Goal: Task Accomplishment & Management: Manage account settings

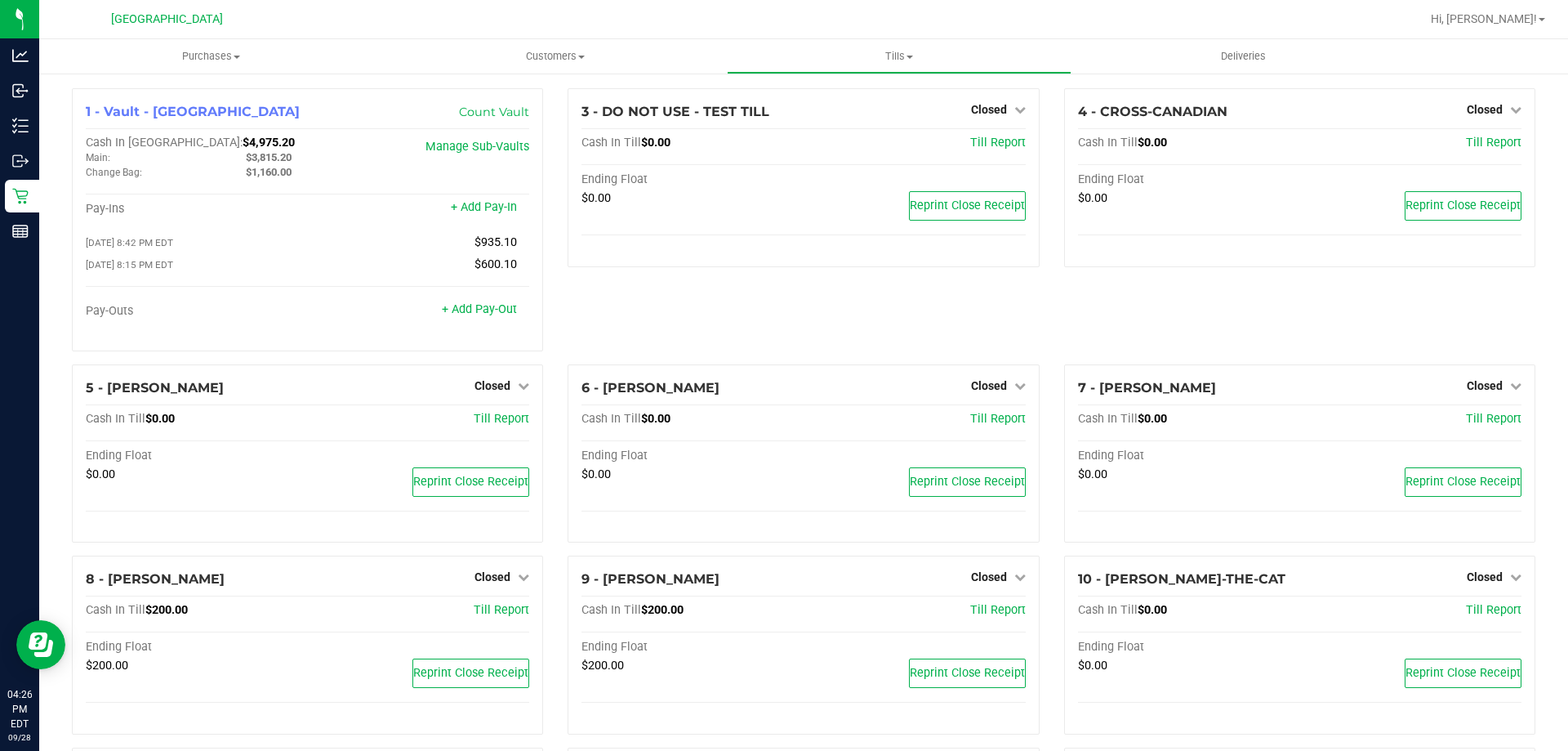
scroll to position [821, 0]
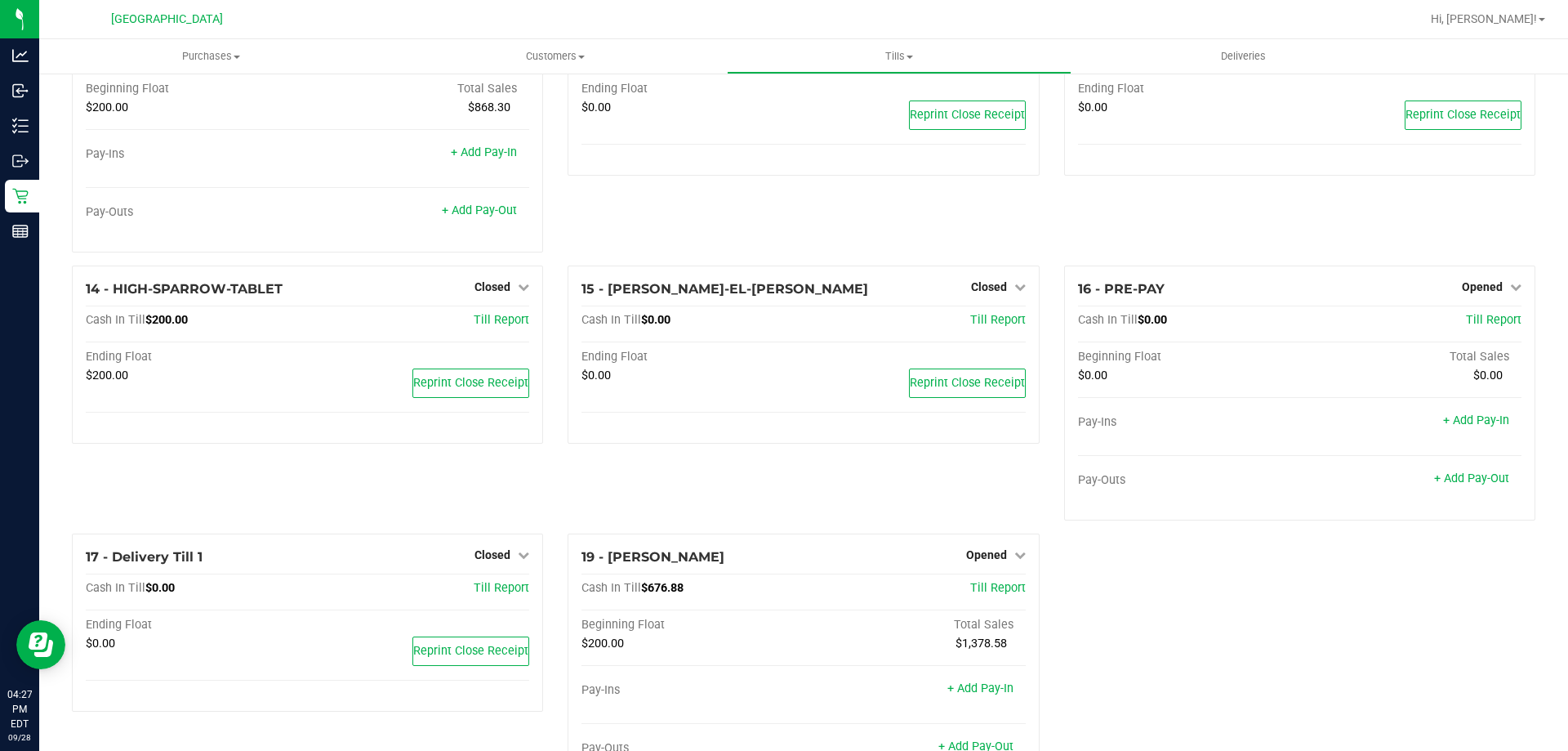
scroll to position [821, 0]
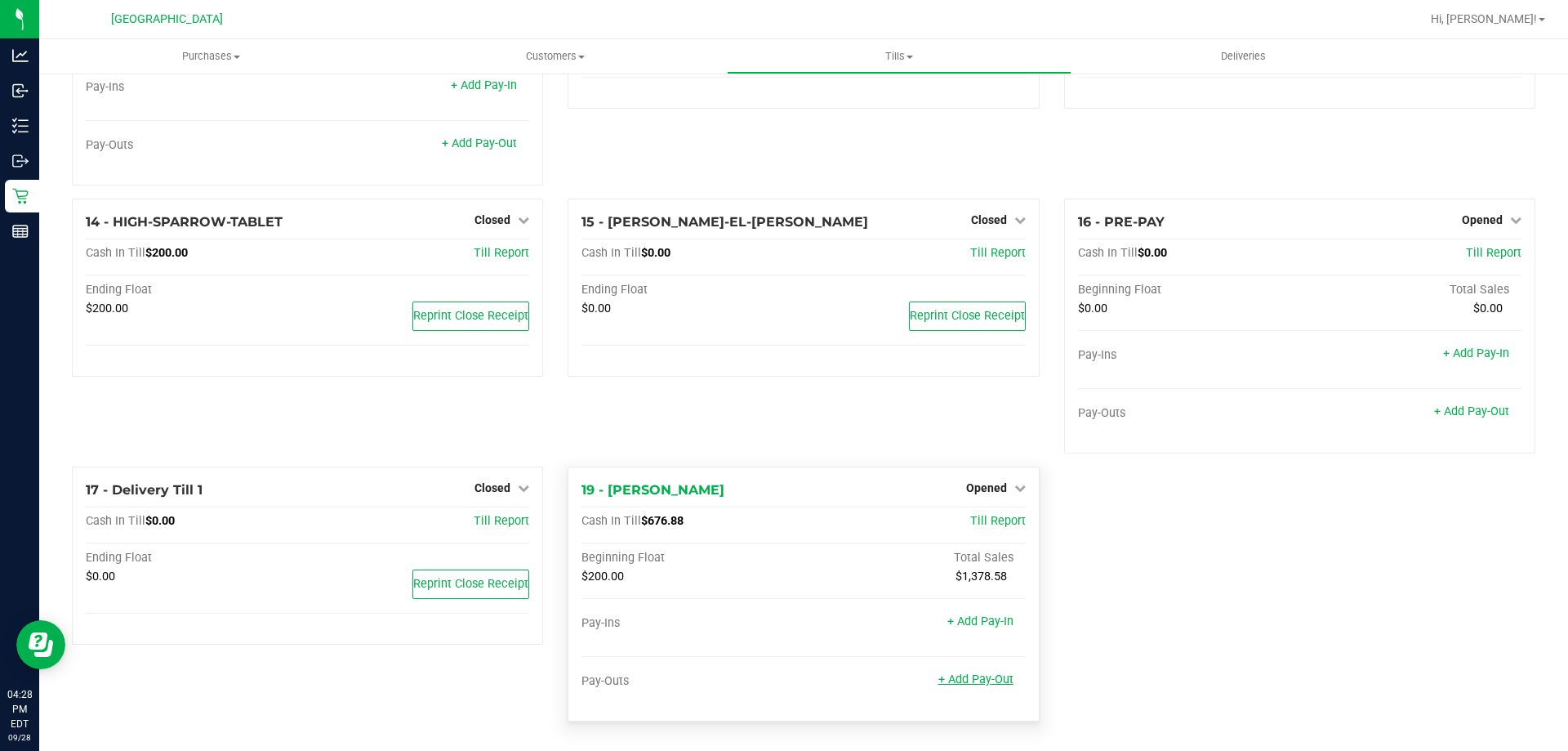
click at [948, 674] on link "+ Add Pay-Out" at bounding box center [975, 680] width 75 height 14
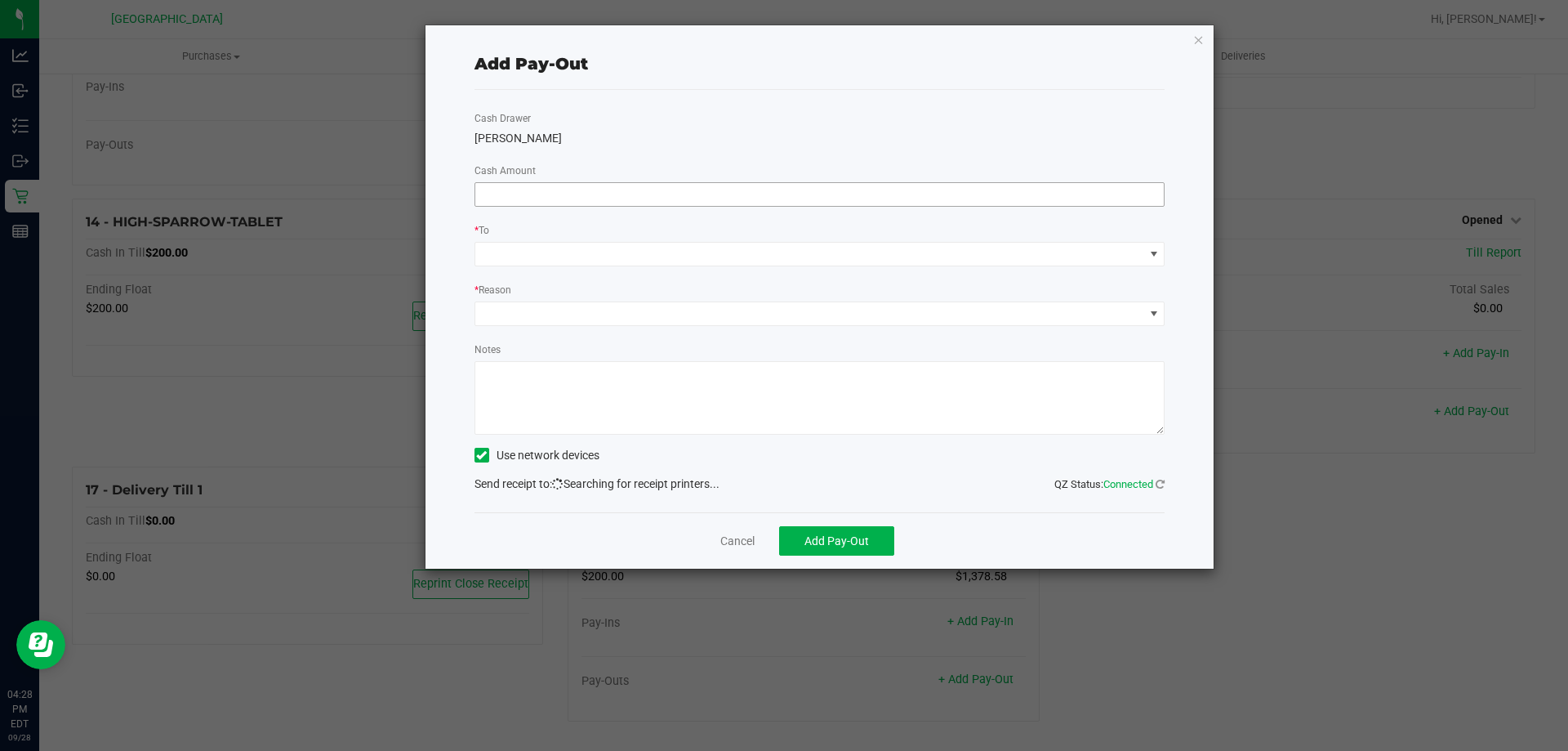
click at [807, 185] on input at bounding box center [820, 195] width 689 height 23
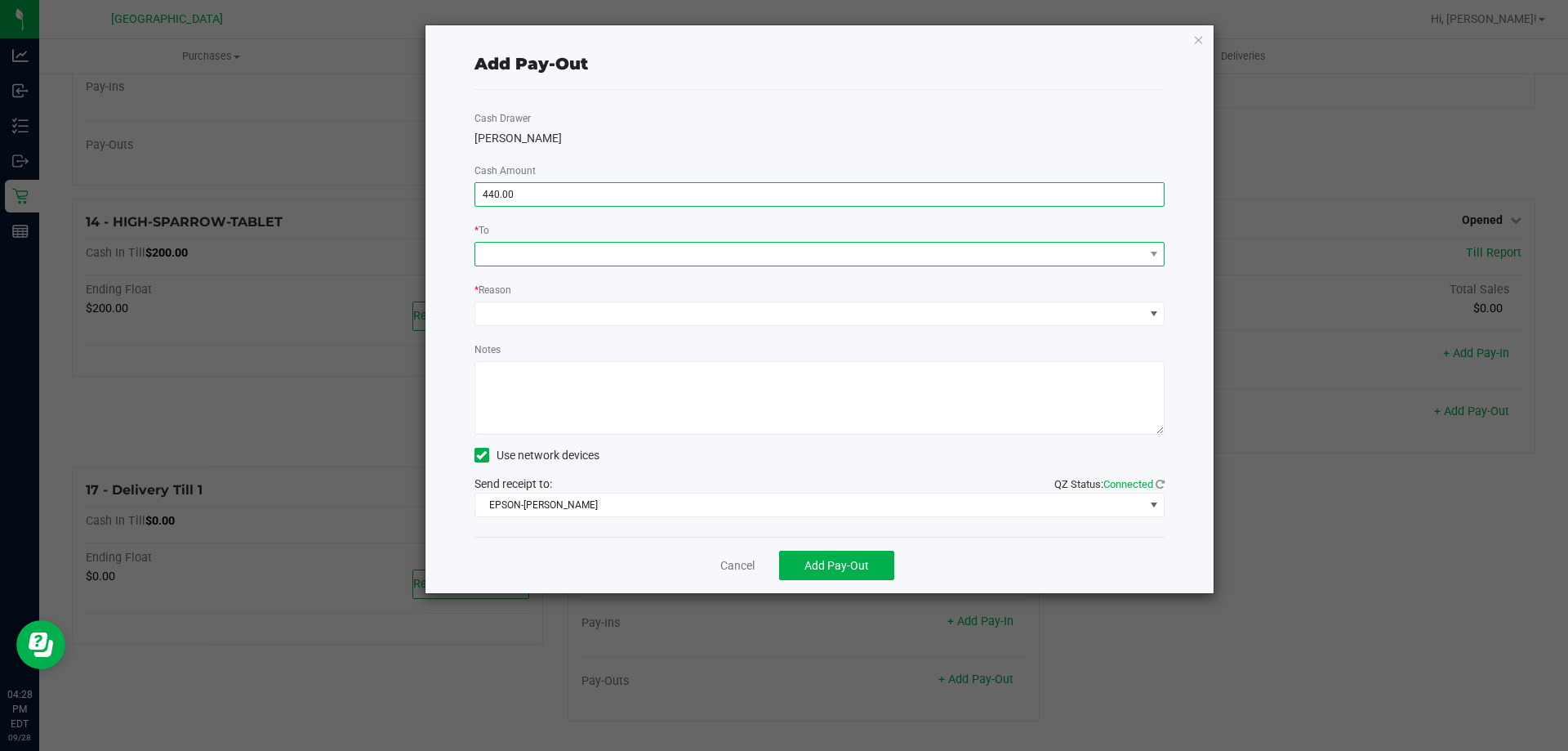
type input "$440.00"
click at [548, 262] on span at bounding box center [809, 255] width 668 height 23
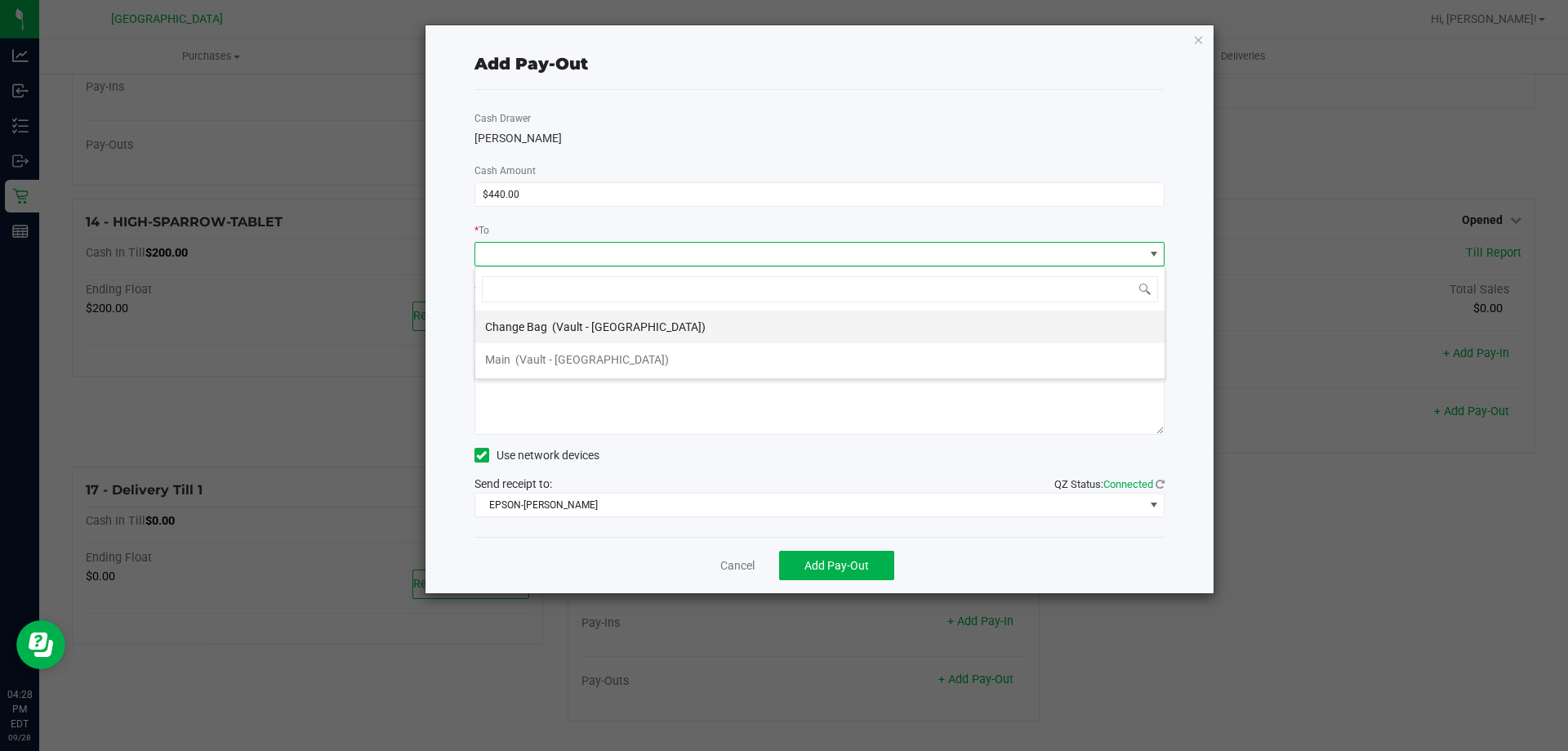
scroll to position [24, 690]
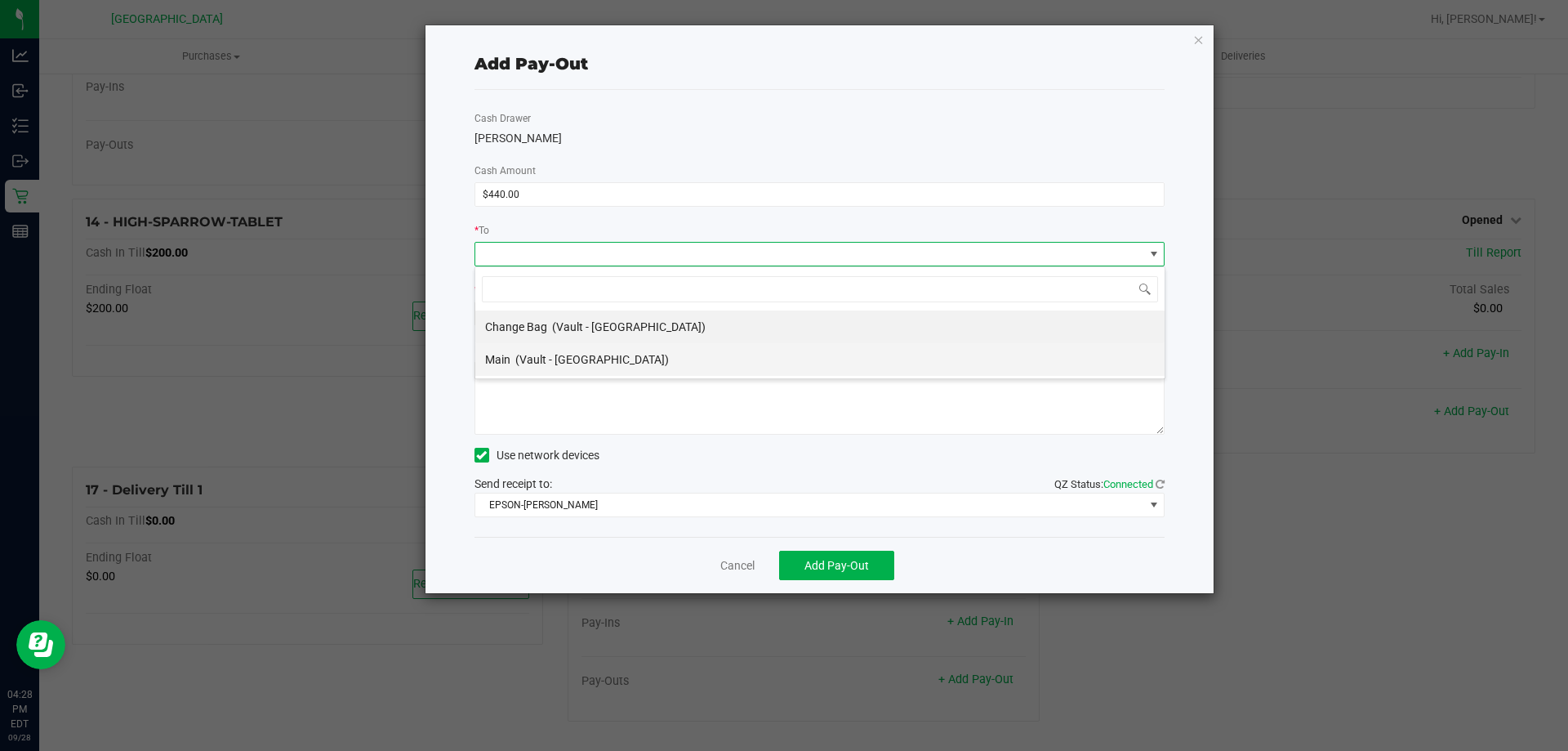
click at [527, 348] on div "Main (Vault - [GEOGRAPHIC_DATA])" at bounding box center [577, 359] width 184 height 29
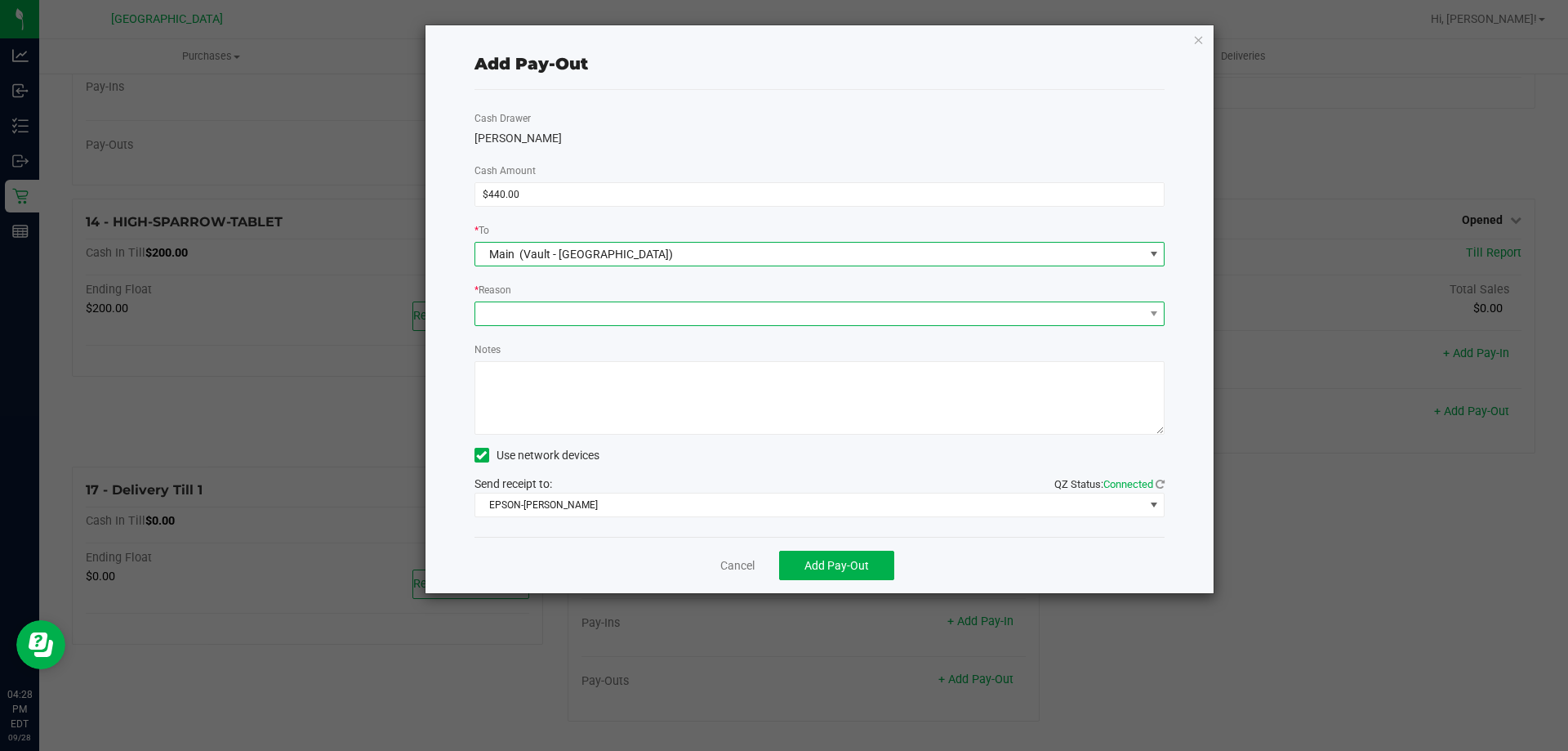
click at [552, 307] on span at bounding box center [809, 314] width 668 height 23
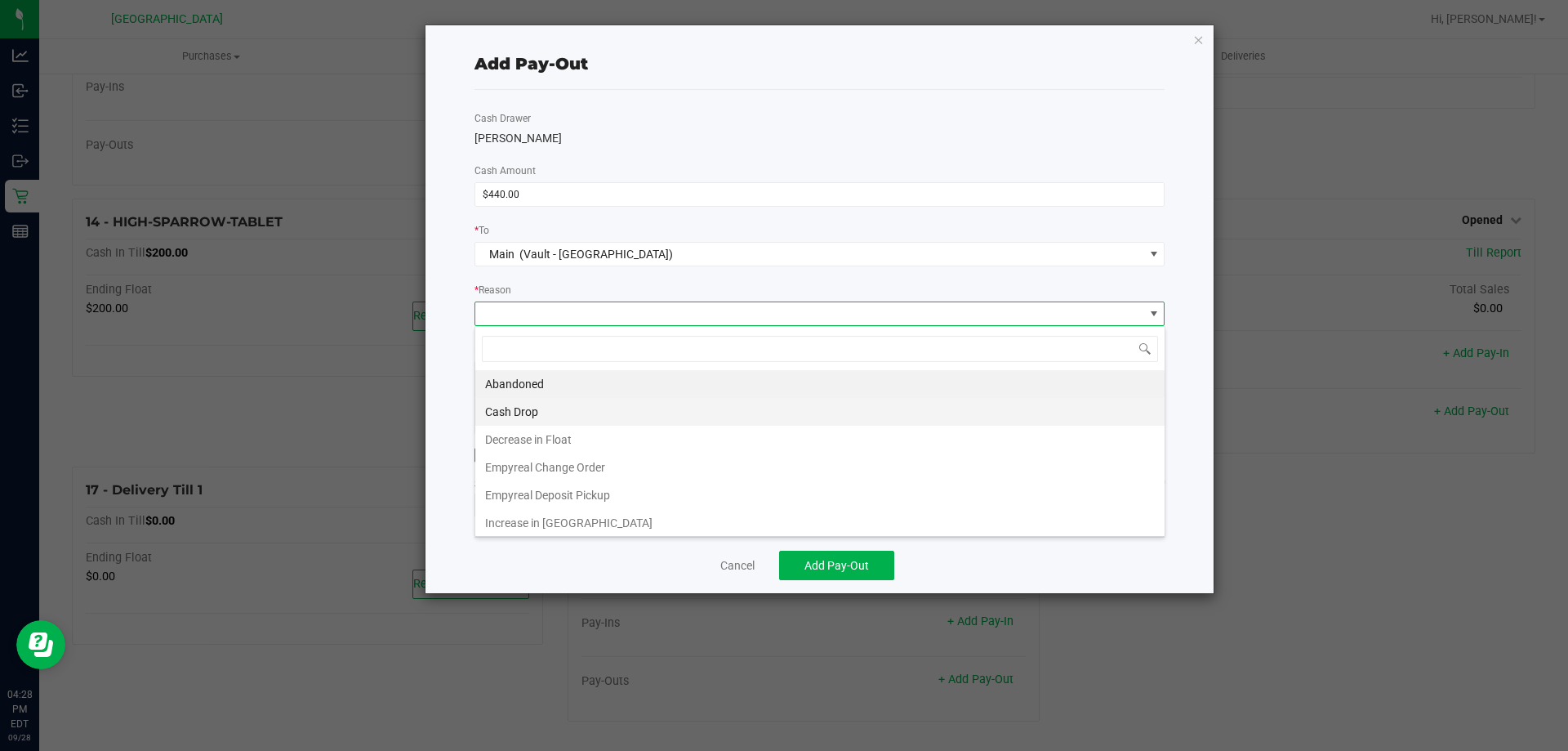
click at [557, 405] on li "Cash Drop" at bounding box center [820, 412] width 689 height 28
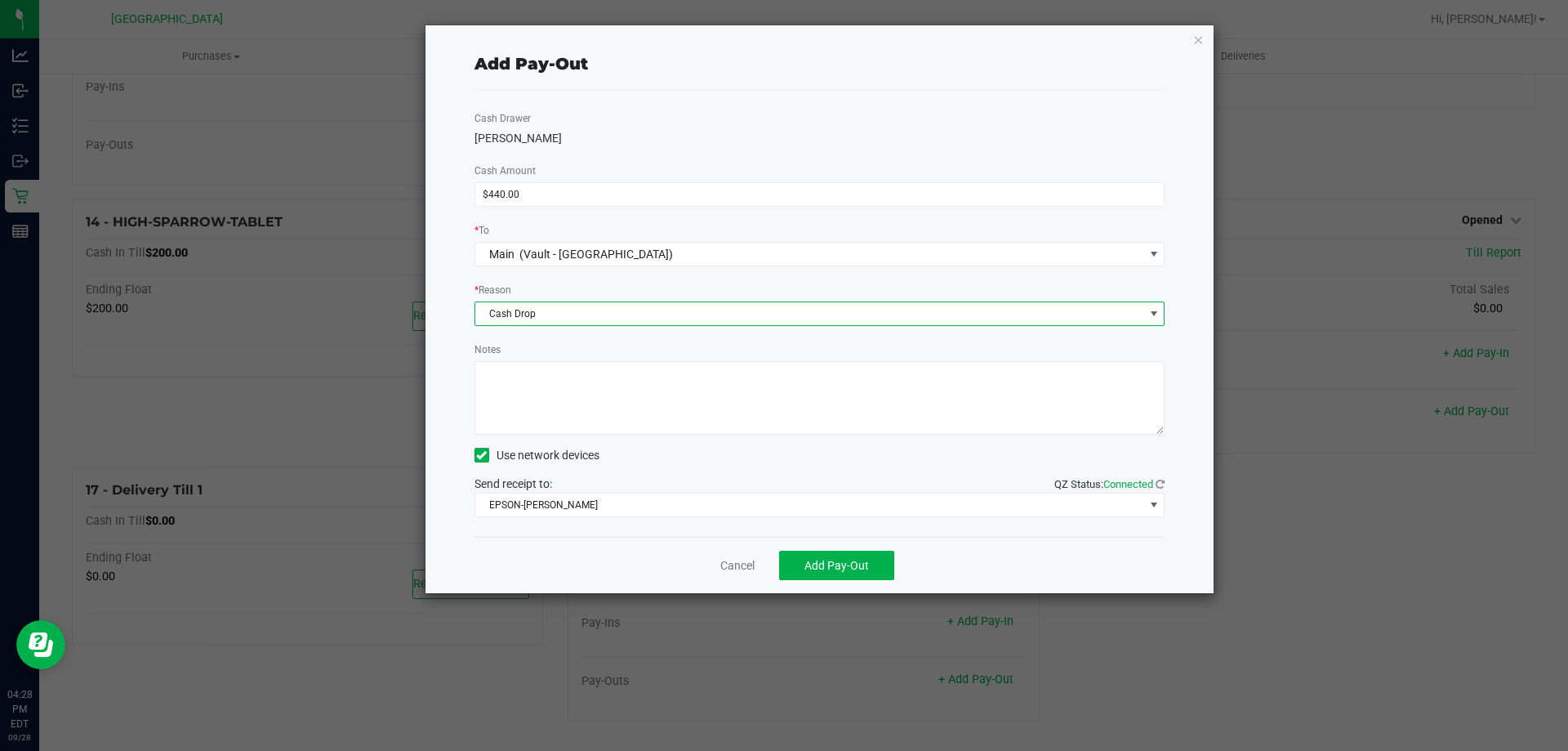
click at [595, 409] on textarea "Notes" at bounding box center [820, 397] width 691 height 73
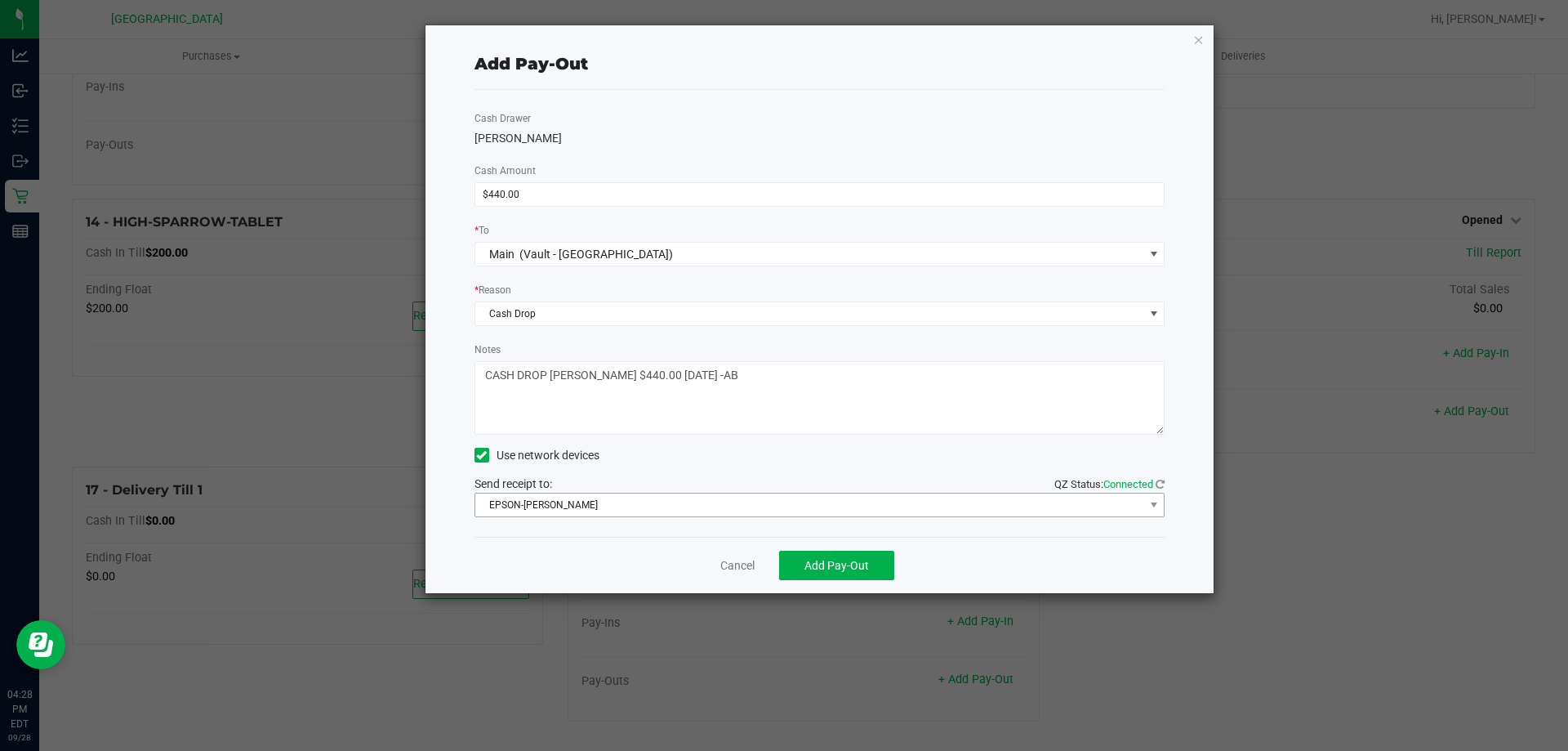
type textarea "CASH DROP [PERSON_NAME] $440.00 [DATE] -AB"
click at [563, 497] on span "EPSON-[PERSON_NAME]" at bounding box center [809, 505] width 668 height 23
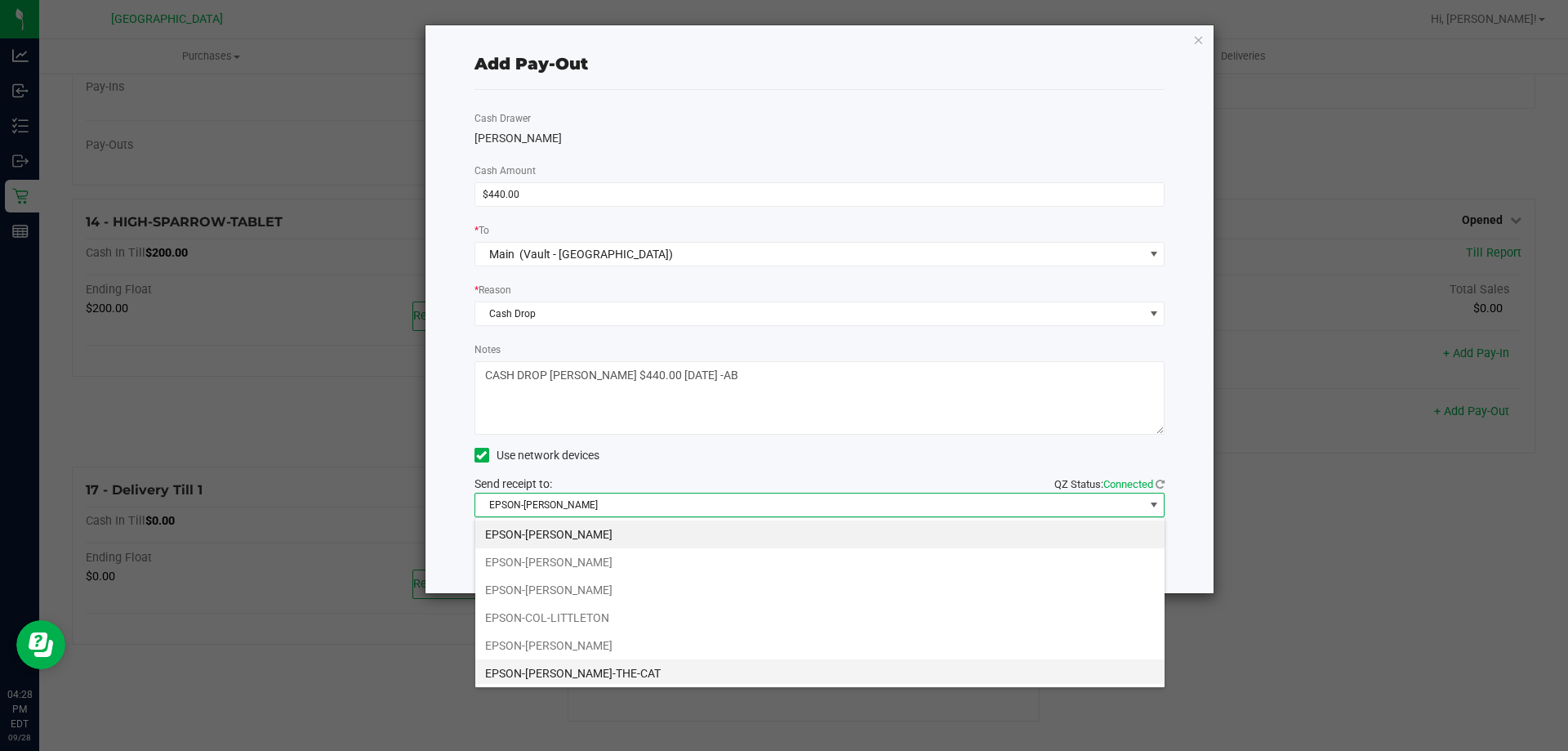
click at [599, 669] on li "EPSON-CONRAD-THE-CAT" at bounding box center [820, 672] width 689 height 28
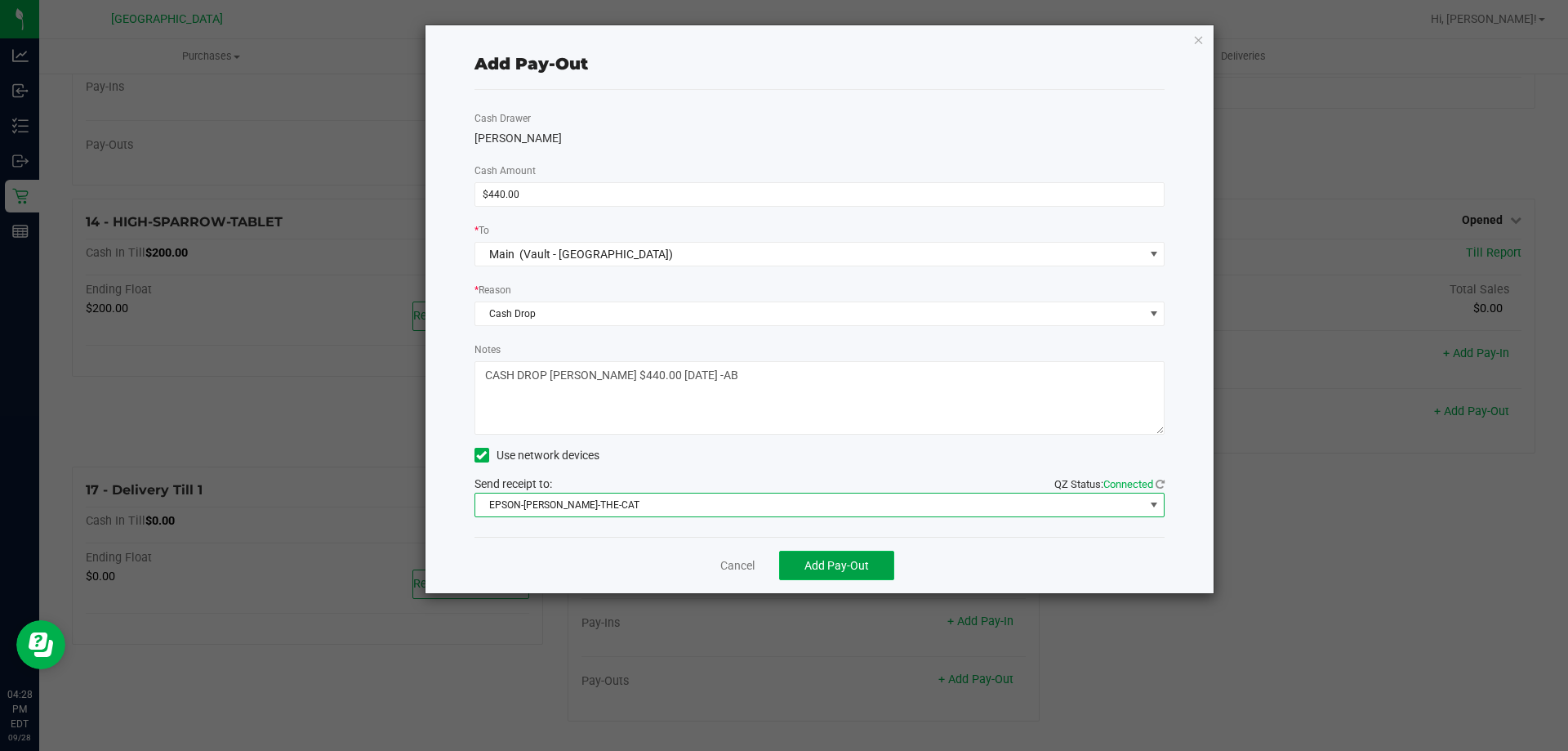
click at [832, 564] on span "Add Pay-Out" at bounding box center [836, 565] width 64 height 13
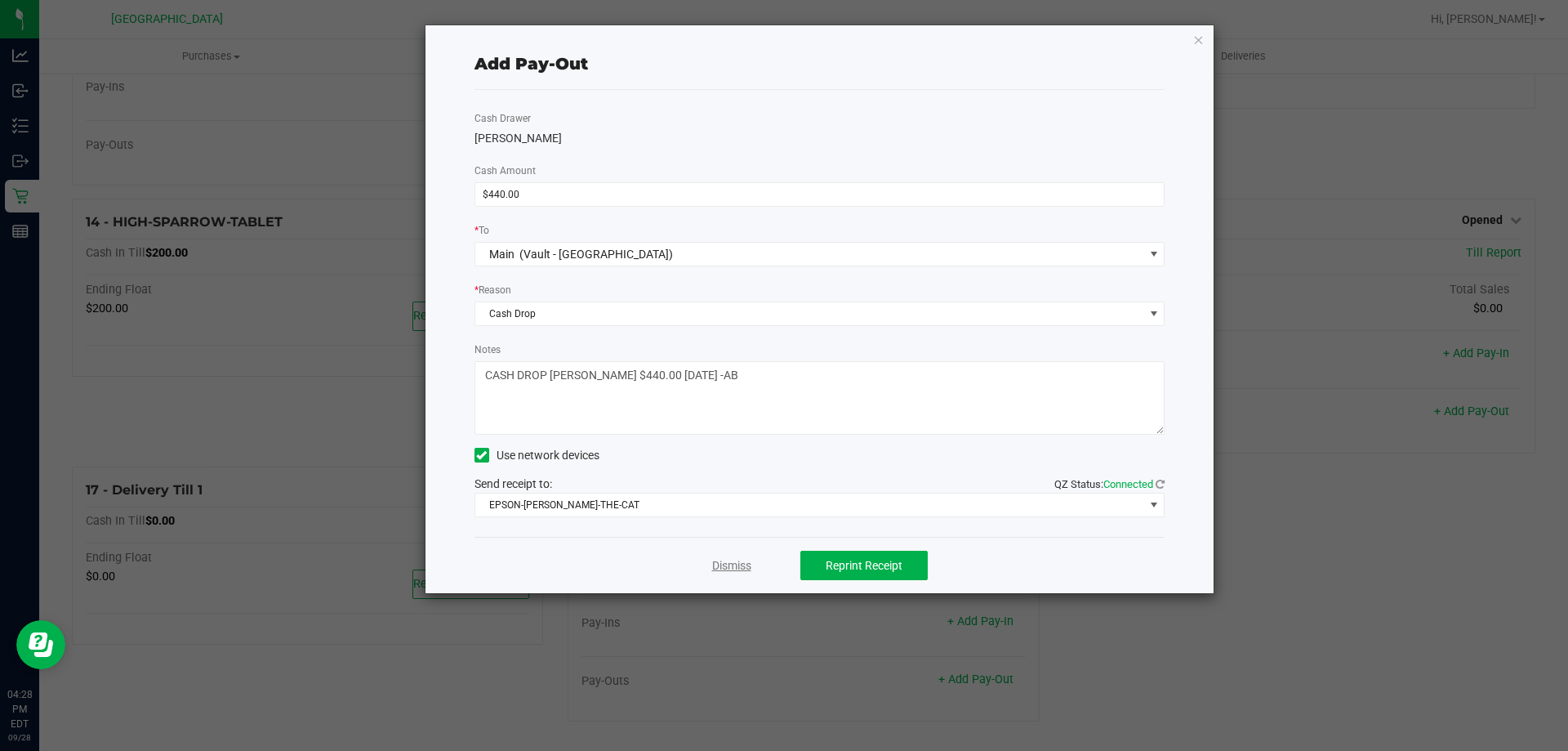
click at [713, 567] on link "Dismiss" at bounding box center [732, 565] width 39 height 17
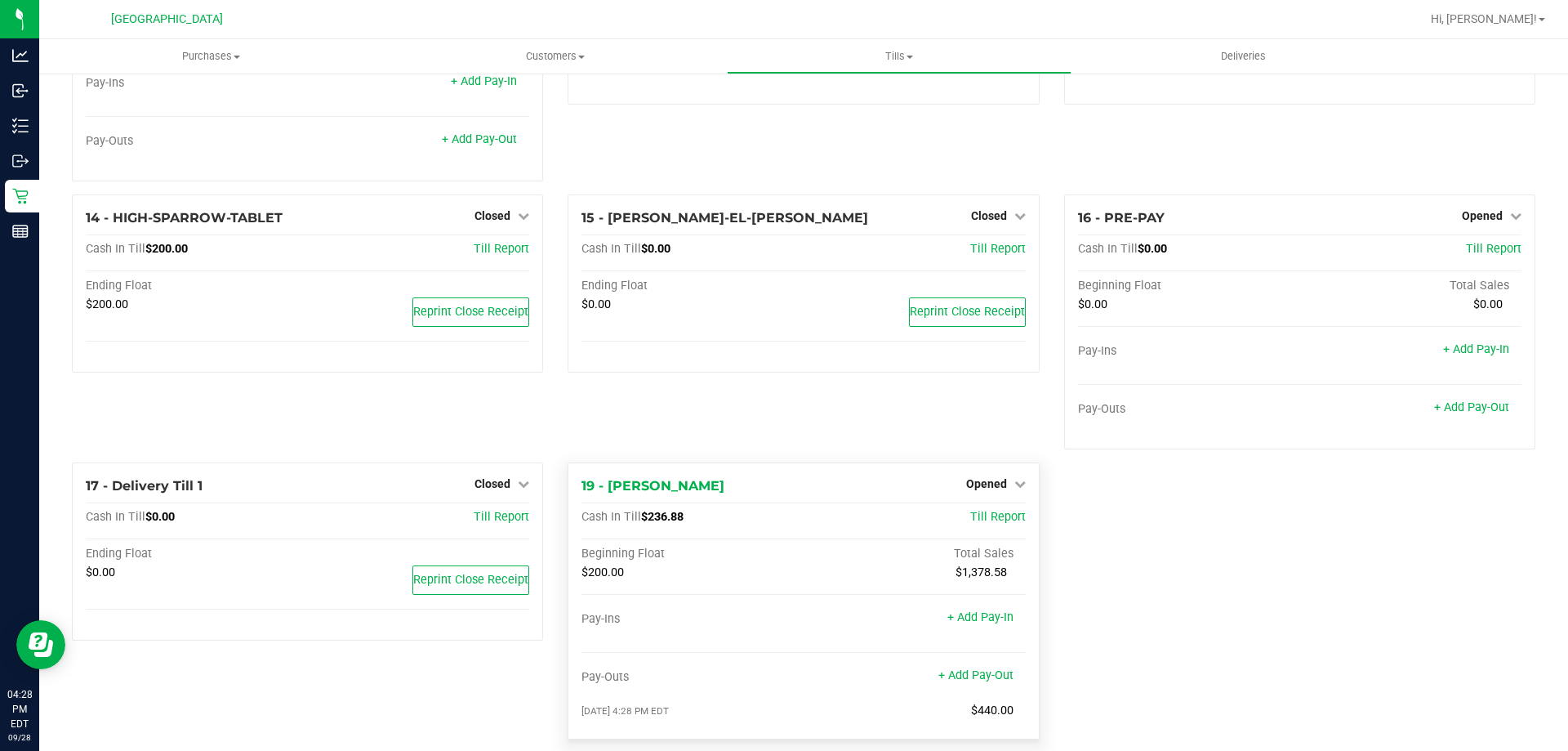
scroll to position [866, 0]
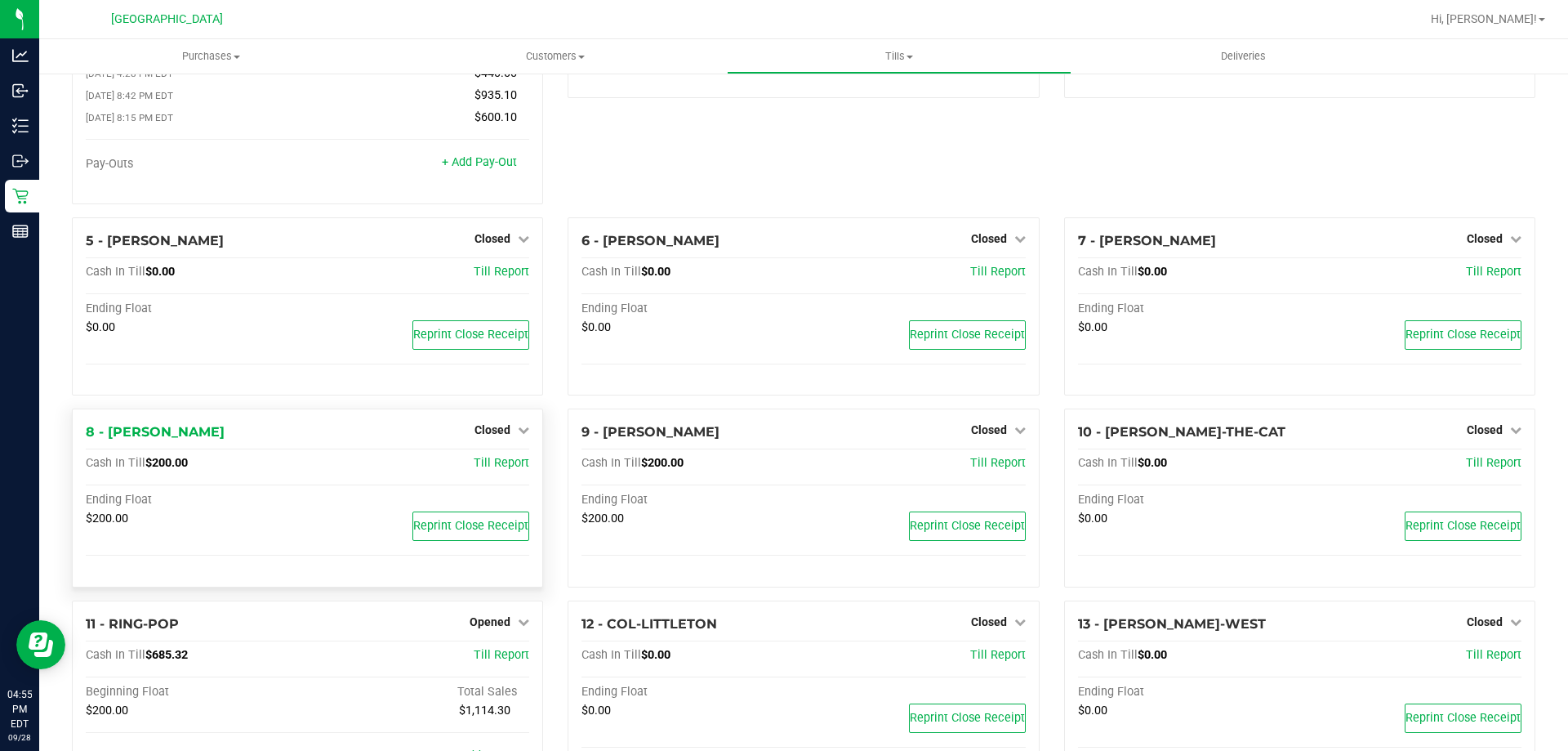
scroll to position [327, 0]
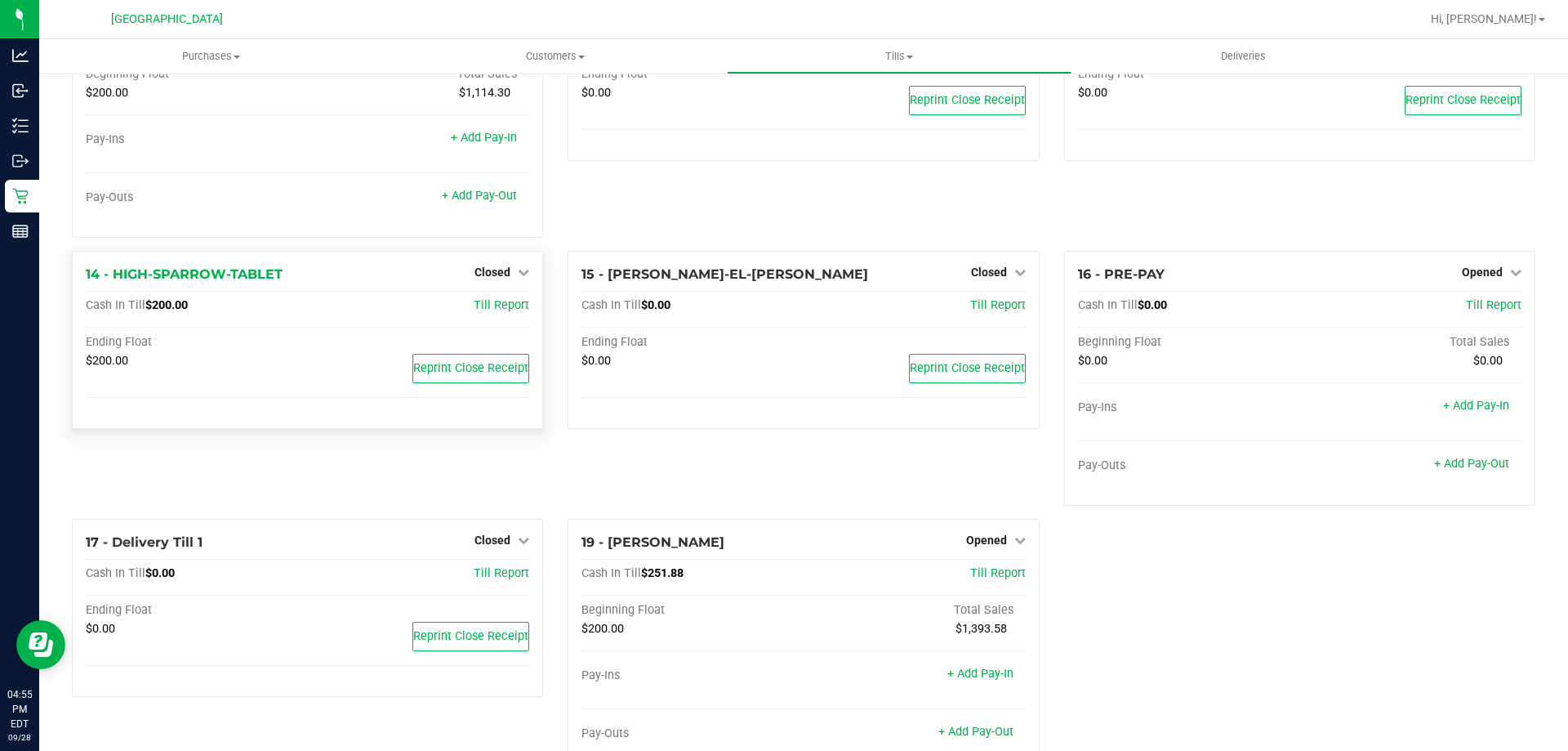
scroll to position [621, 0]
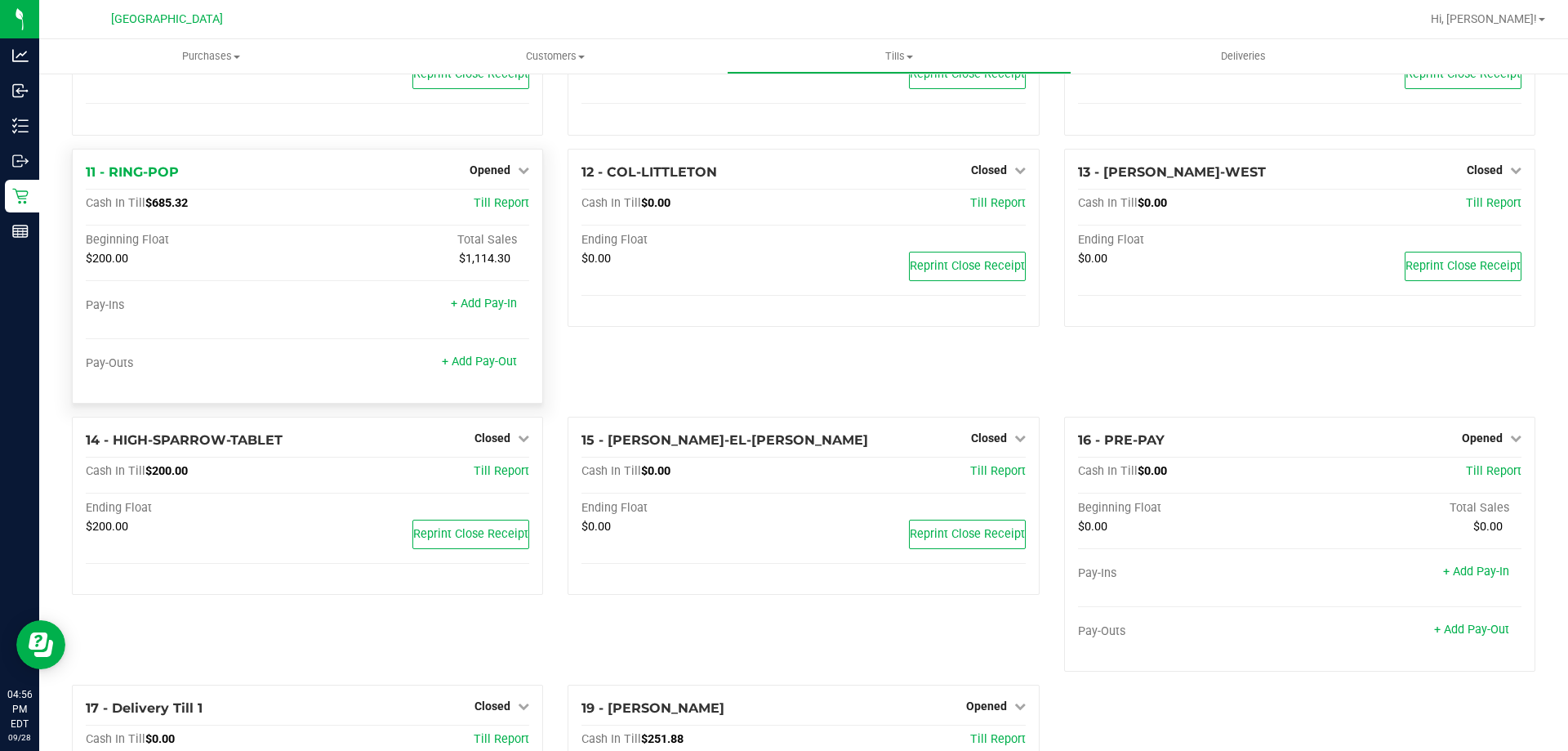
click at [500, 374] on div "Pay-Outs + Add Pay-Out" at bounding box center [307, 367] width 444 height 22
click at [503, 368] on link "+ Add Pay-Out" at bounding box center [479, 362] width 75 height 14
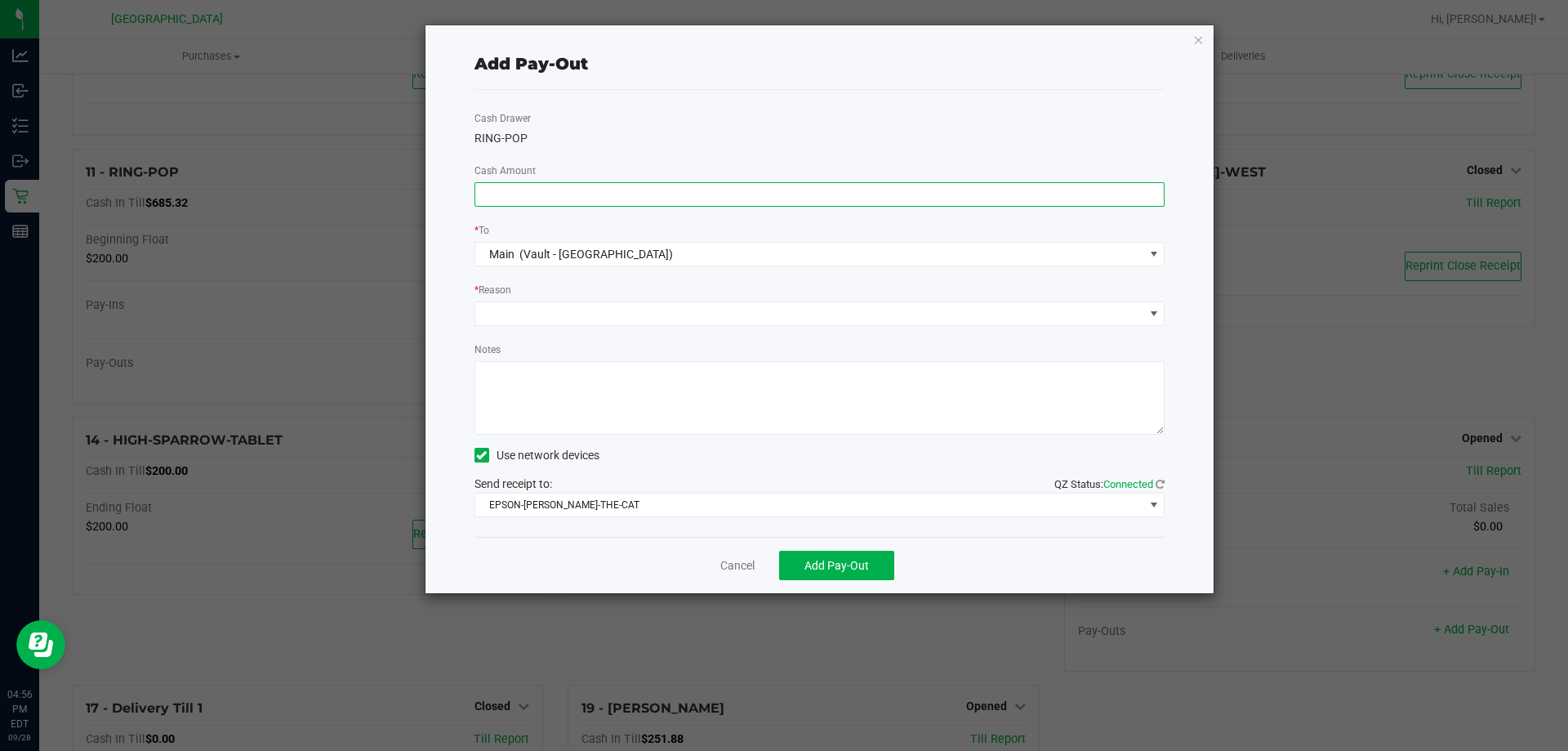
click at [574, 192] on input at bounding box center [820, 195] width 689 height 23
type input "$460.00"
click at [618, 316] on span at bounding box center [809, 314] width 668 height 23
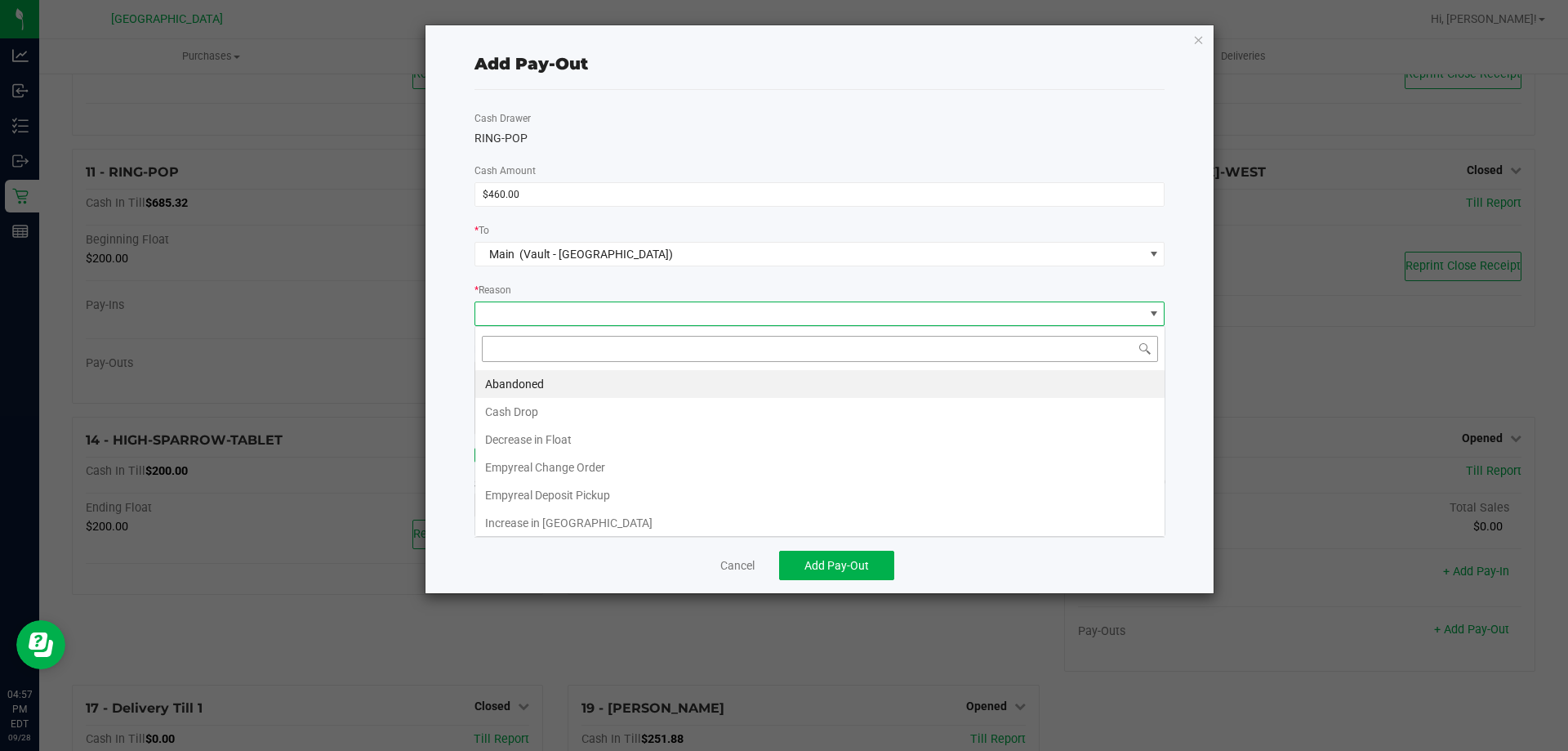
scroll to position [24, 690]
click at [531, 410] on li "Cash Drop" at bounding box center [820, 412] width 689 height 28
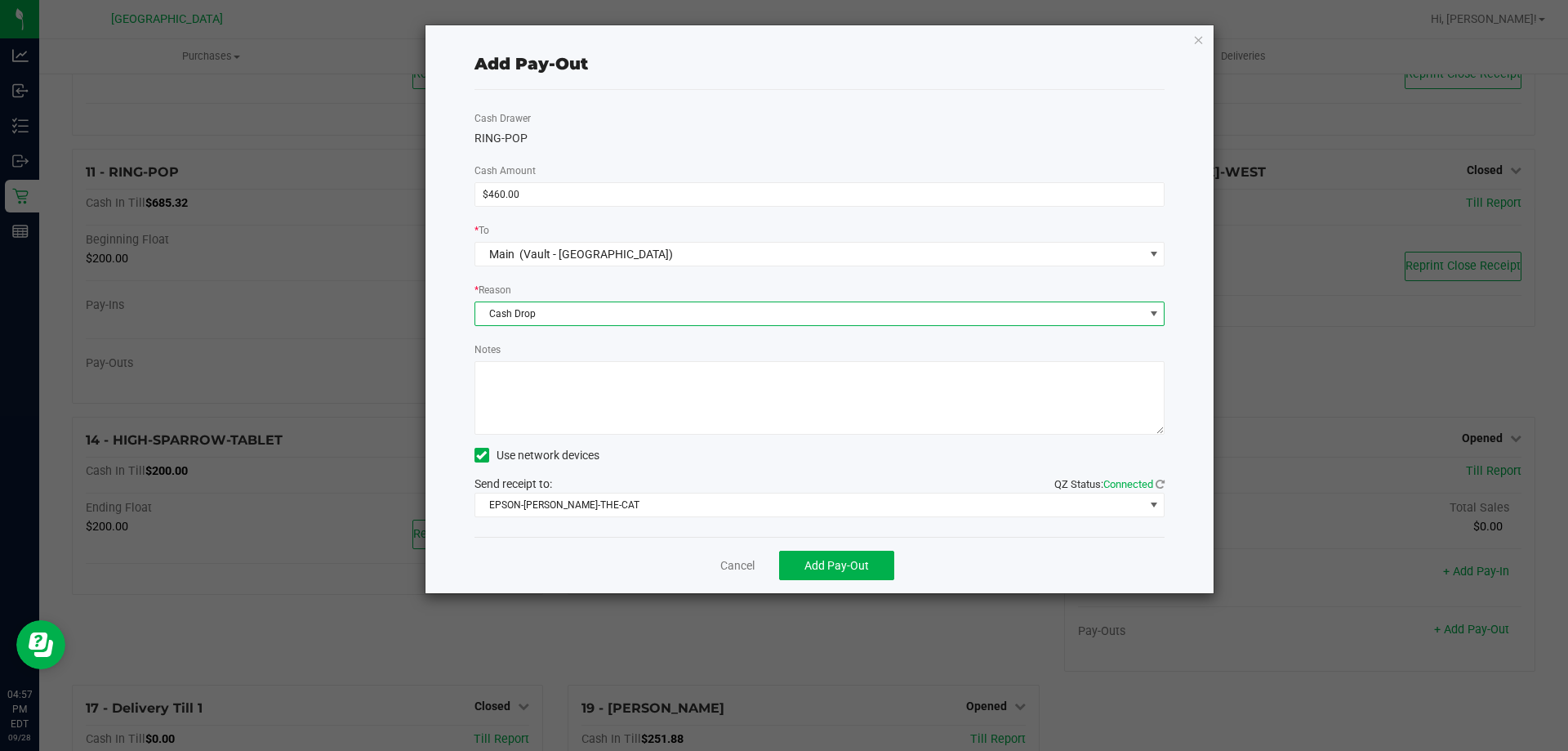
click at [584, 392] on textarea "Notes" at bounding box center [820, 397] width 691 height 73
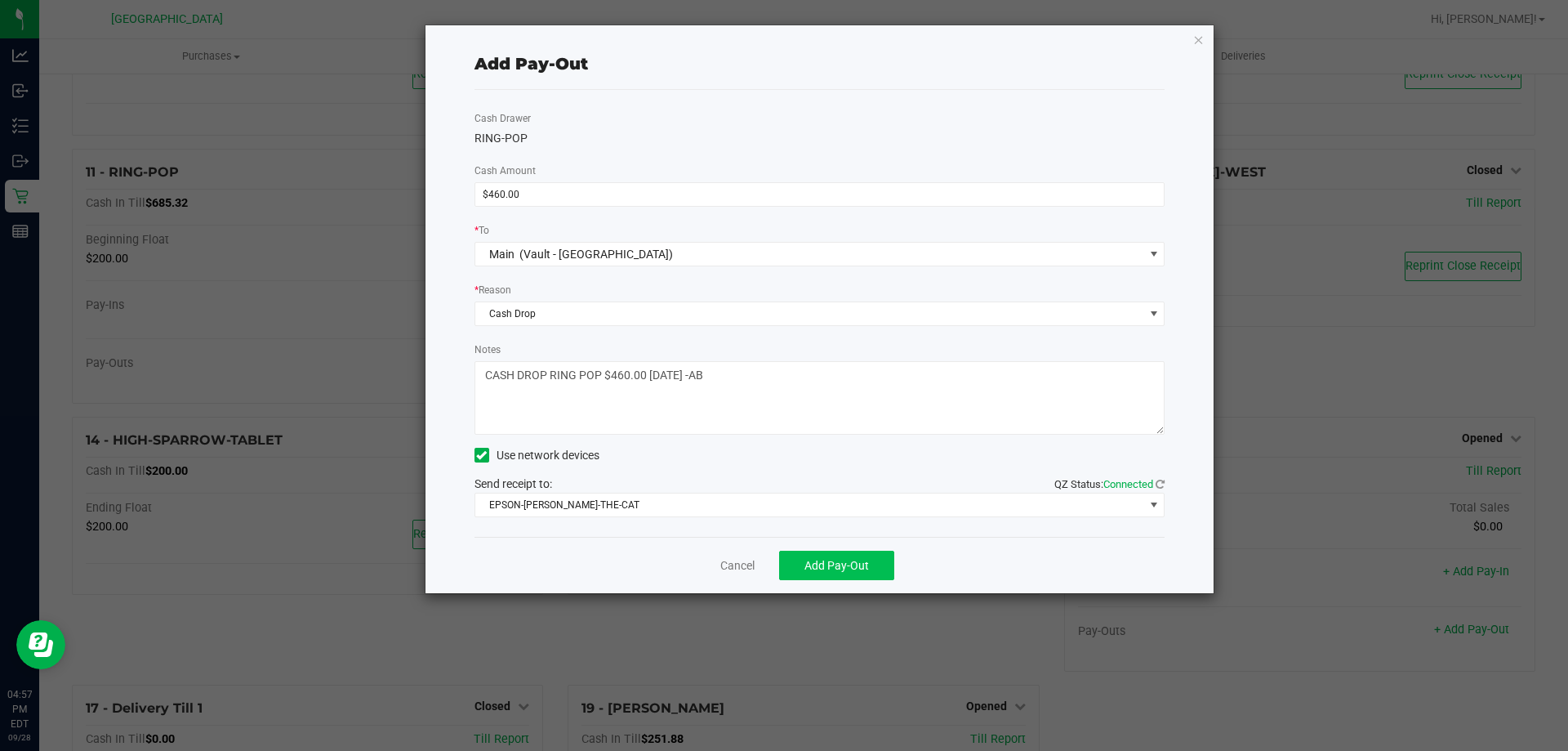
type textarea "CASH DROP RING POP $460.00 9/28/2025 -AB"
click at [834, 571] on span "Add Pay-Out" at bounding box center [836, 565] width 64 height 13
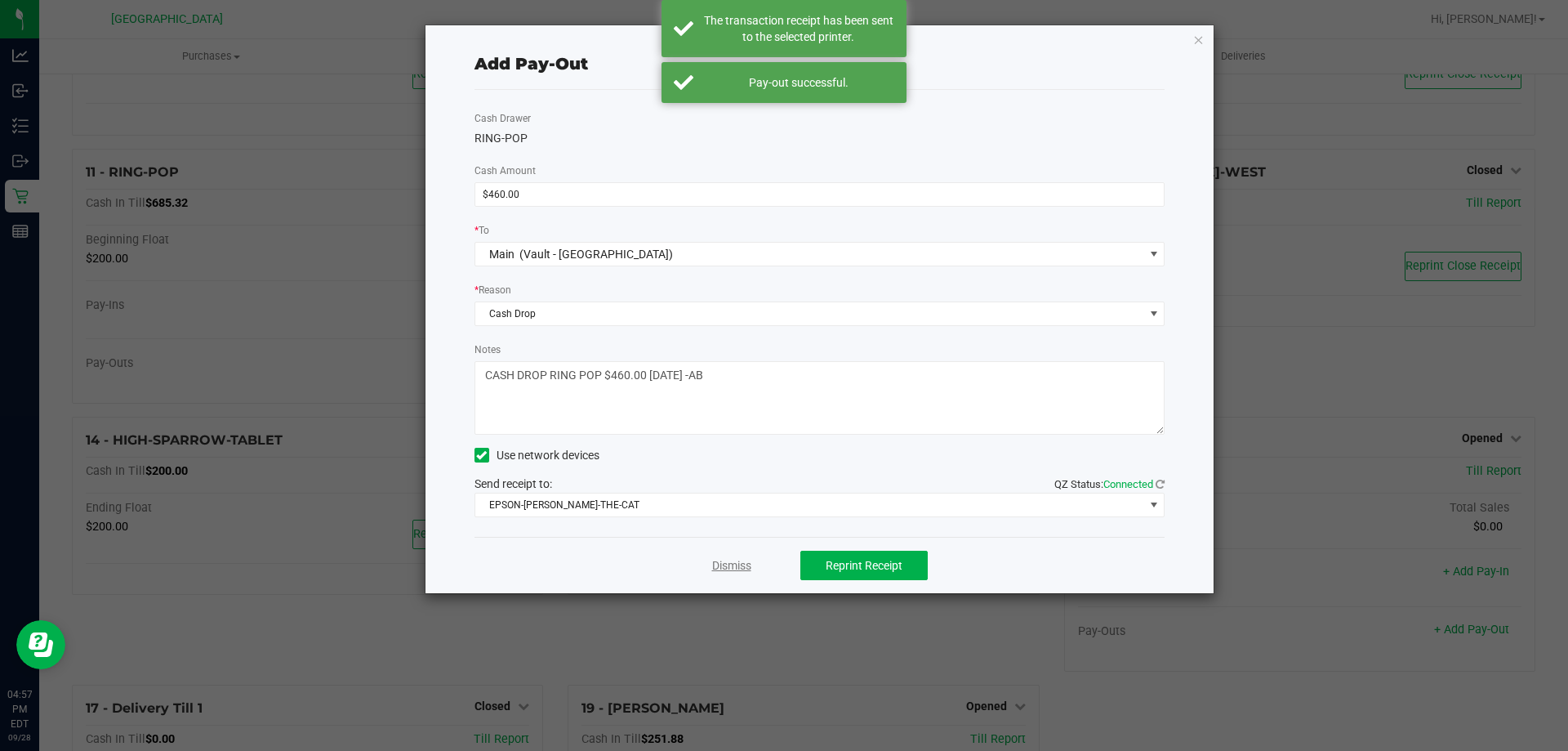
click at [738, 565] on link "Dismiss" at bounding box center [732, 565] width 39 height 17
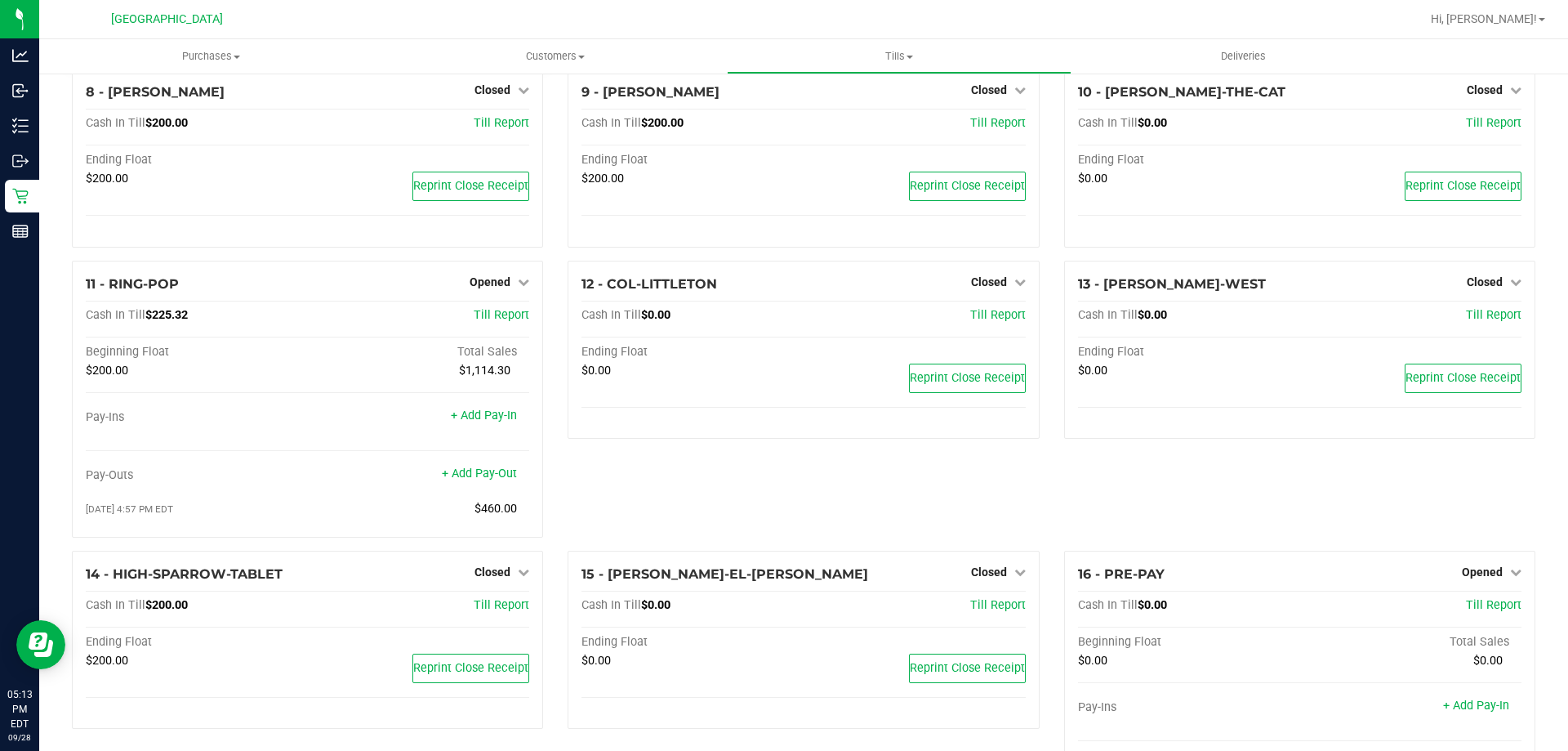
scroll to position [213, 0]
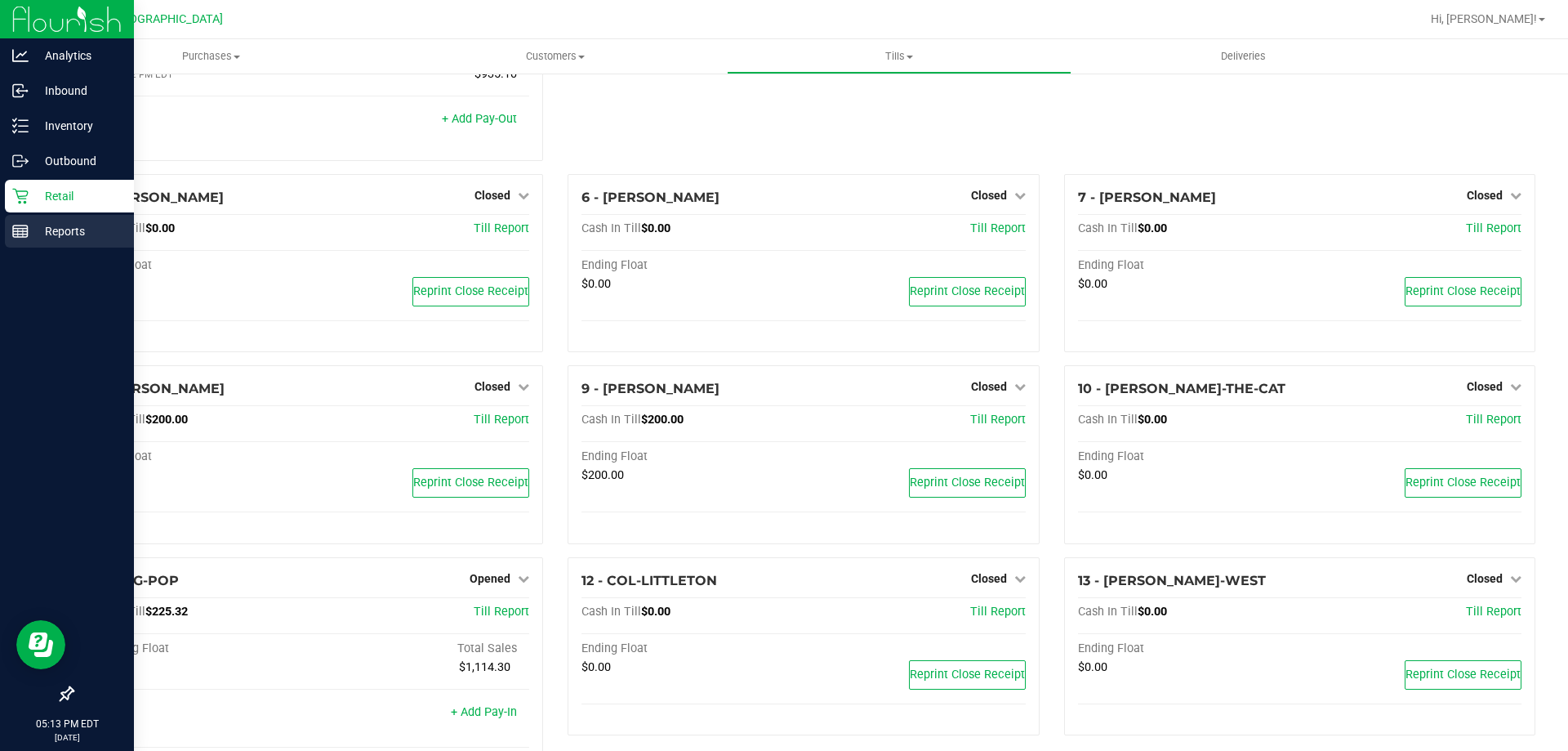
click at [19, 236] on icon at bounding box center [21, 231] width 16 height 16
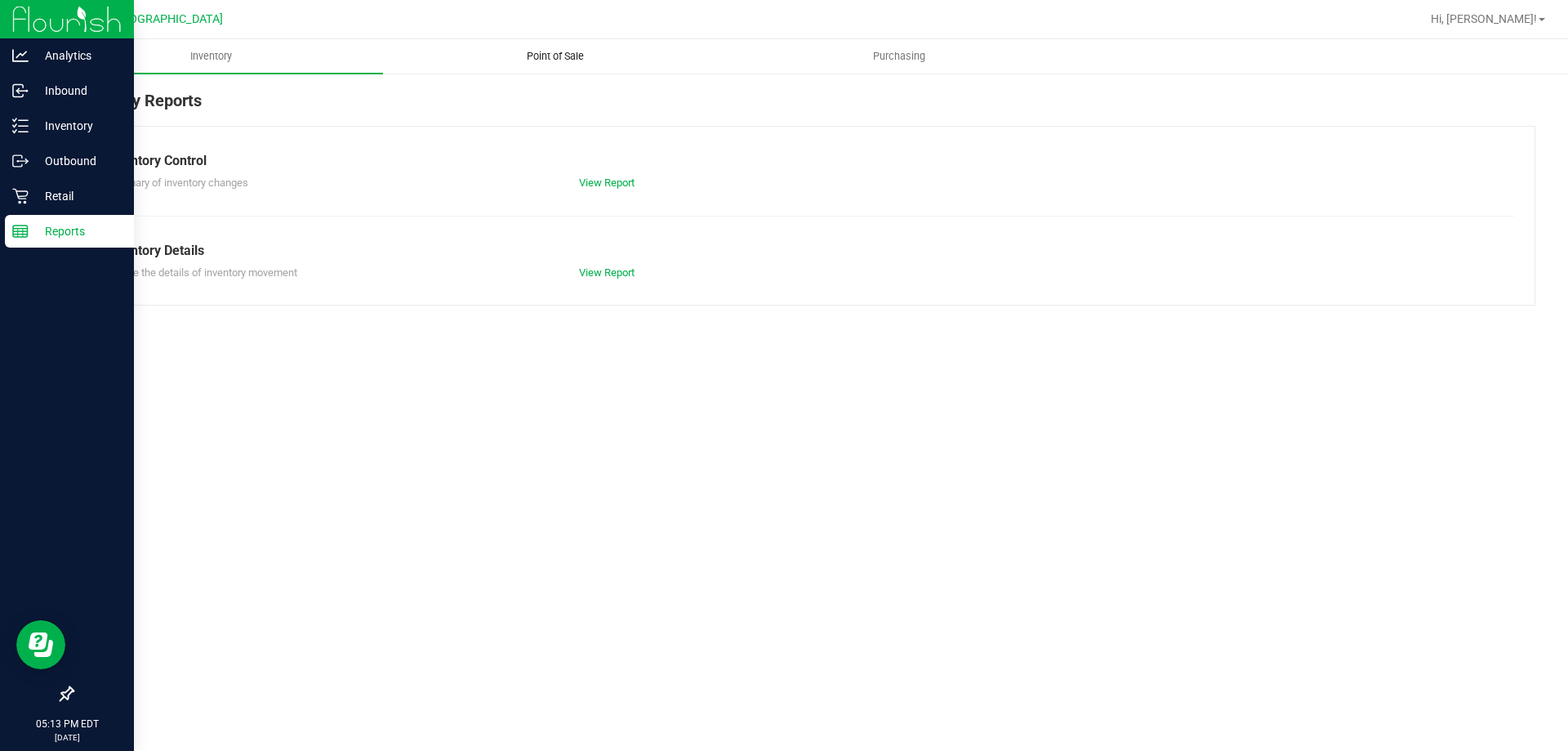
click at [552, 52] on span "Point of Sale" at bounding box center [555, 56] width 101 height 14
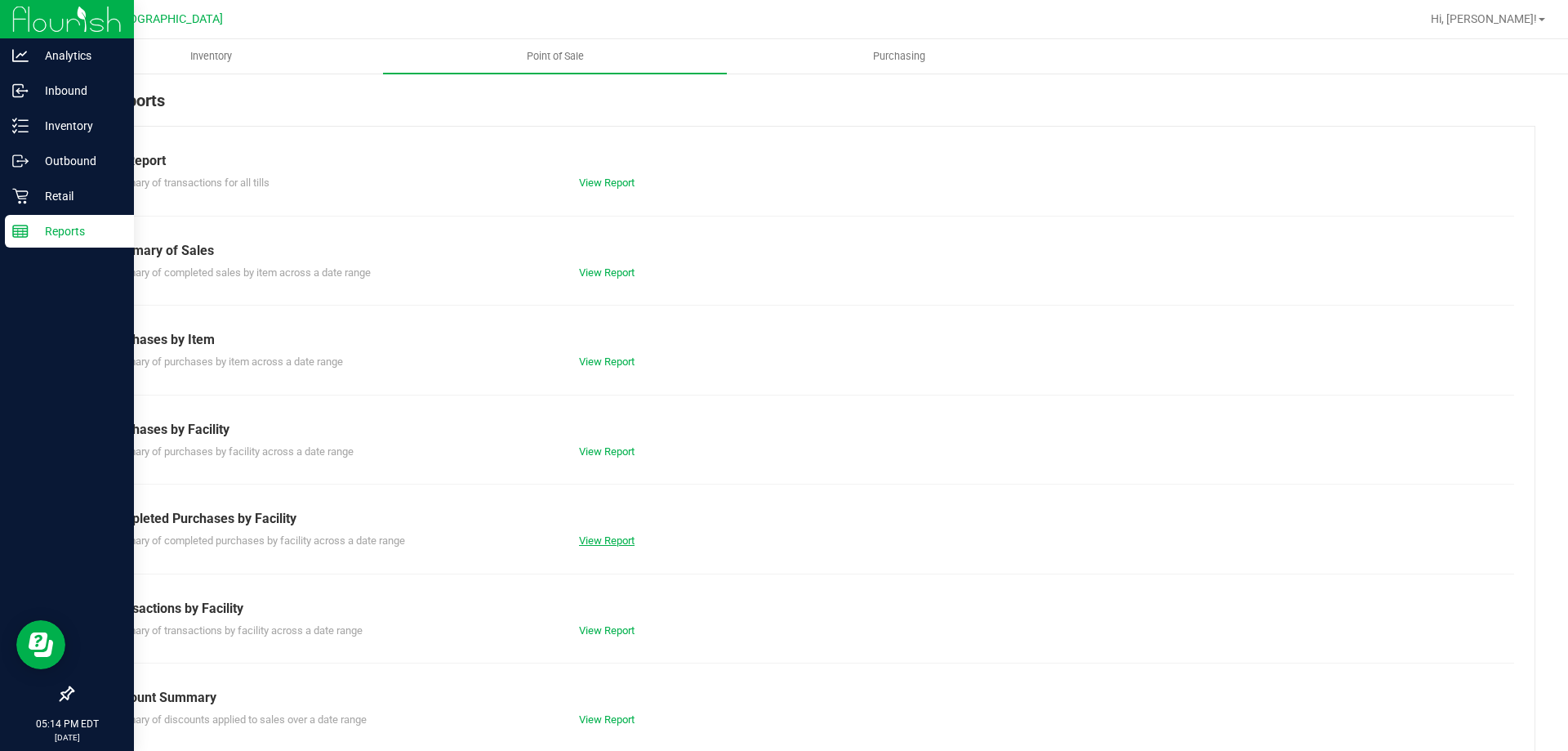
click at [591, 538] on link "View Report" at bounding box center [607, 540] width 55 height 13
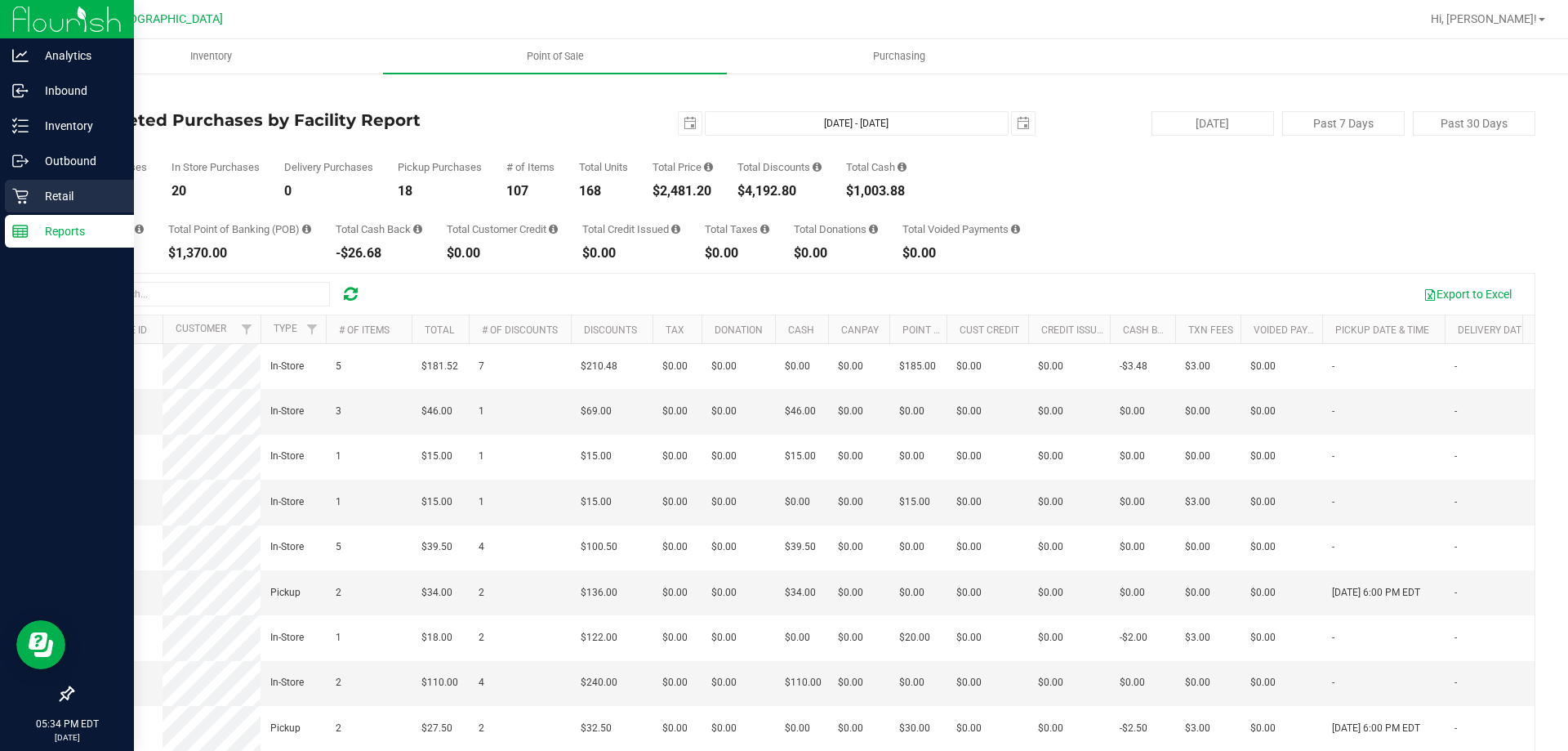
click at [33, 202] on p "Retail" at bounding box center [78, 196] width 98 height 20
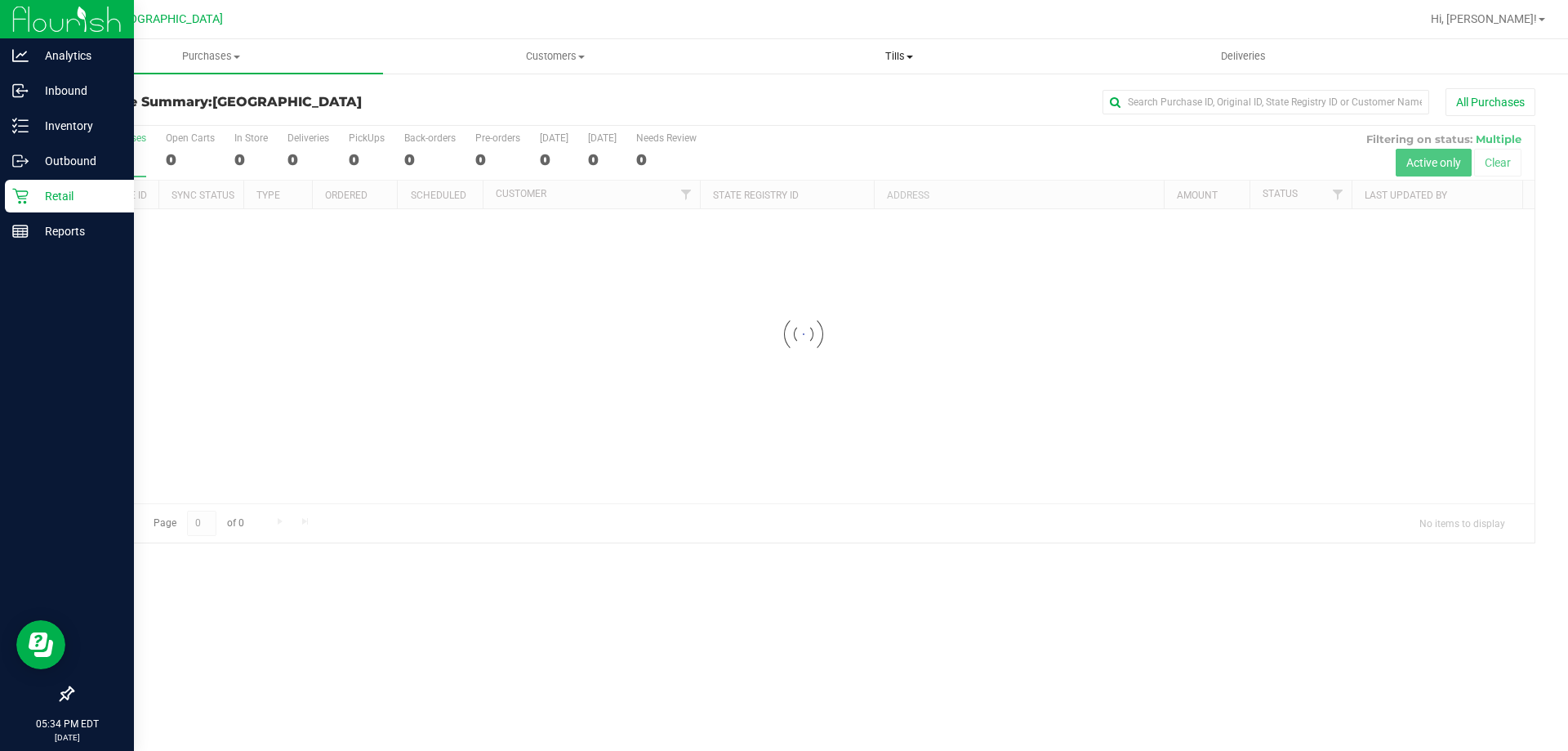
click at [908, 57] on span at bounding box center [909, 57] width 6 height 4
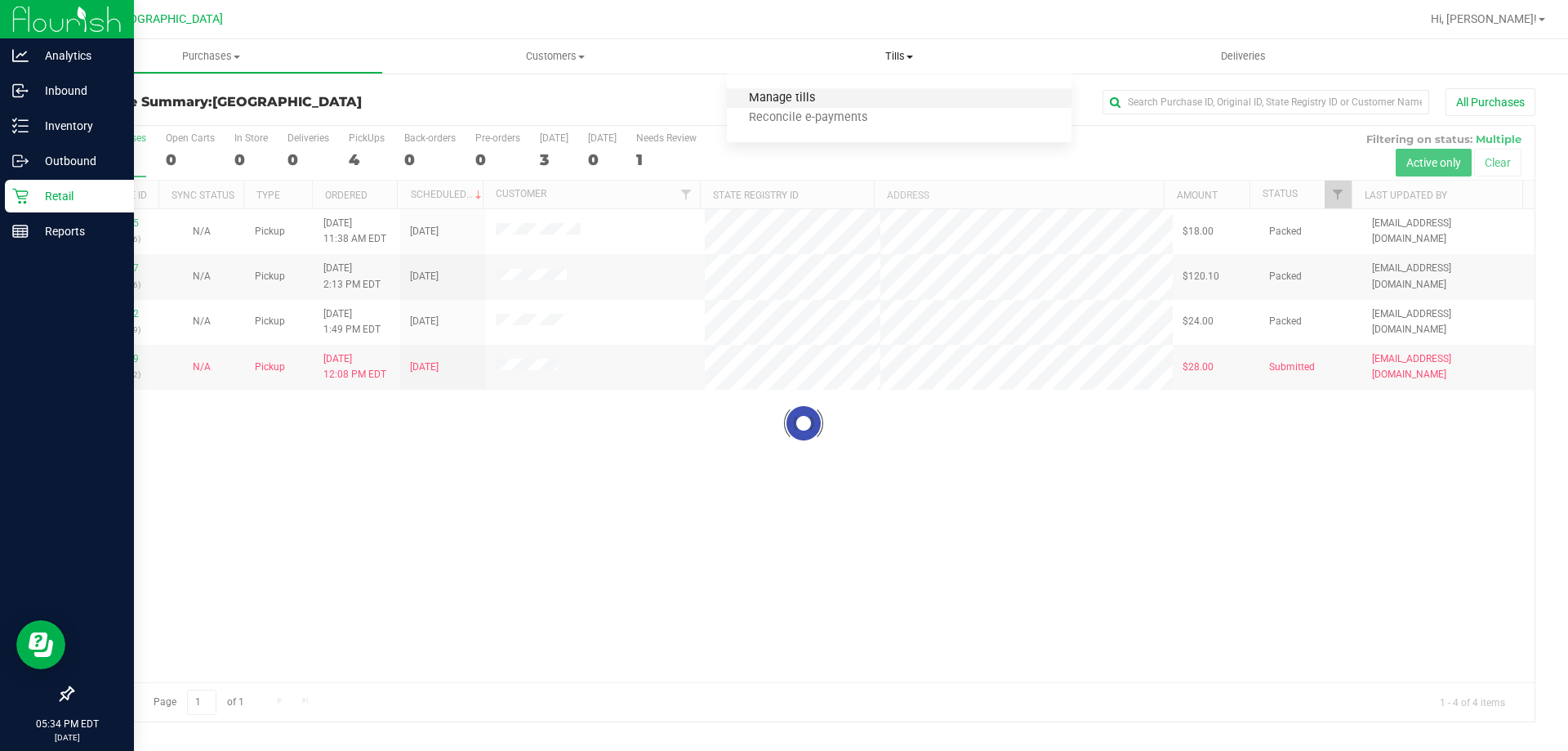
click at [792, 101] on span "Manage tills" at bounding box center [782, 98] width 111 height 14
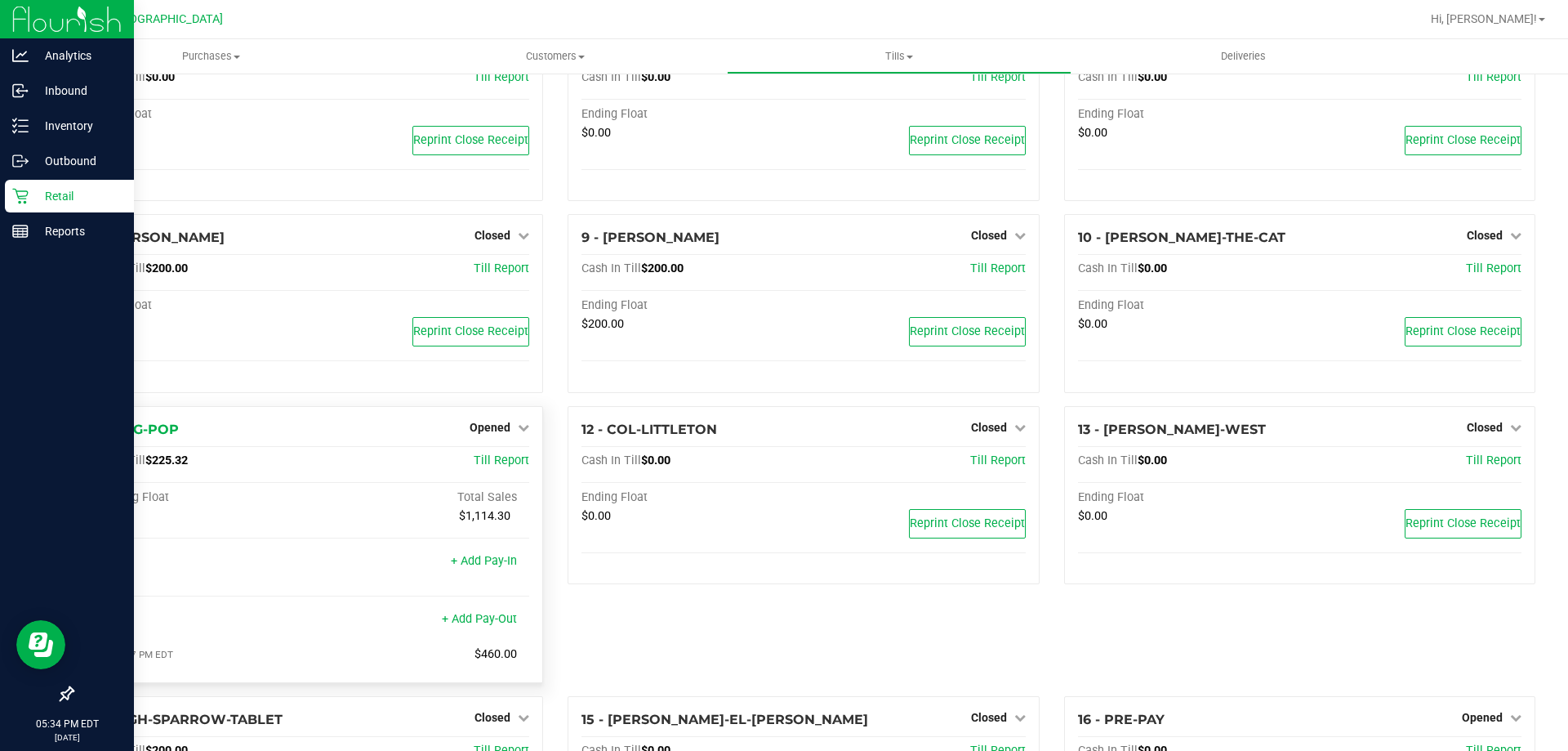
scroll to position [490, 0]
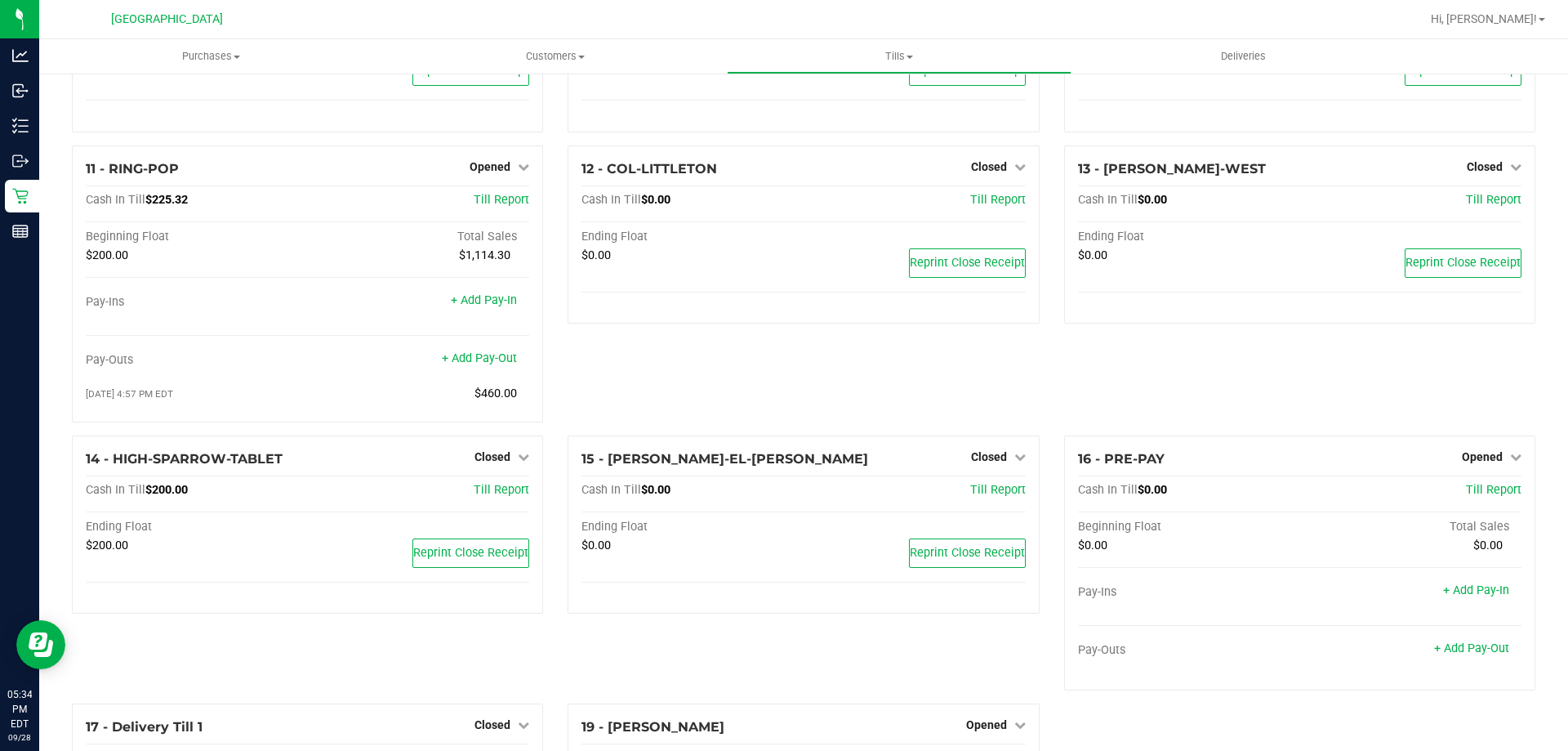
scroll to position [705, 0]
